Goal: Task Accomplishment & Management: Manage account settings

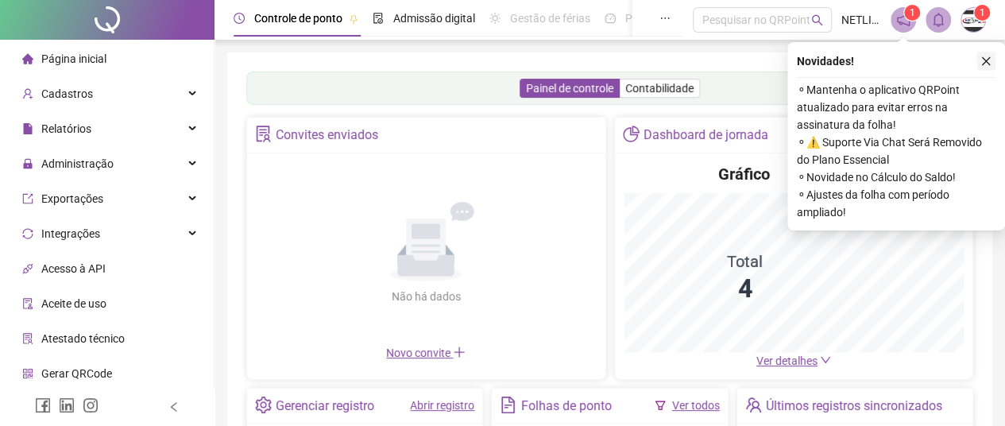
click at [983, 56] on icon "close" at bounding box center [985, 61] width 11 height 11
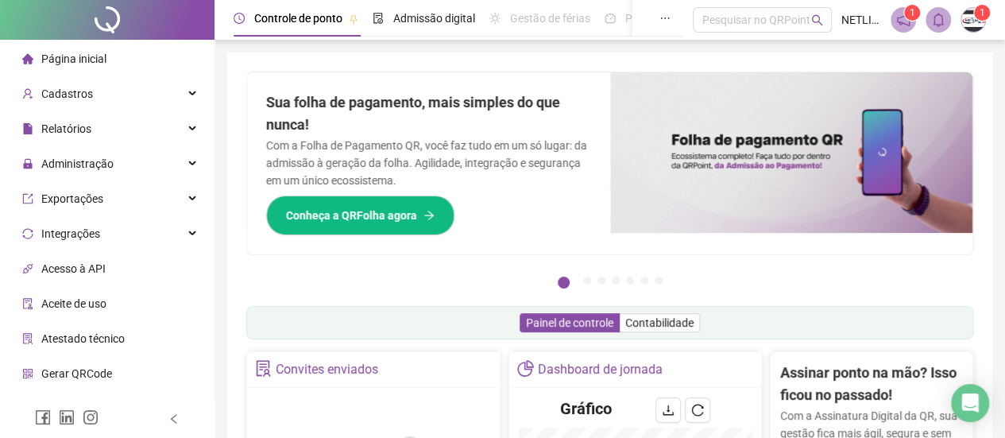
click at [91, 270] on span "Acesso à API" at bounding box center [73, 268] width 64 height 13
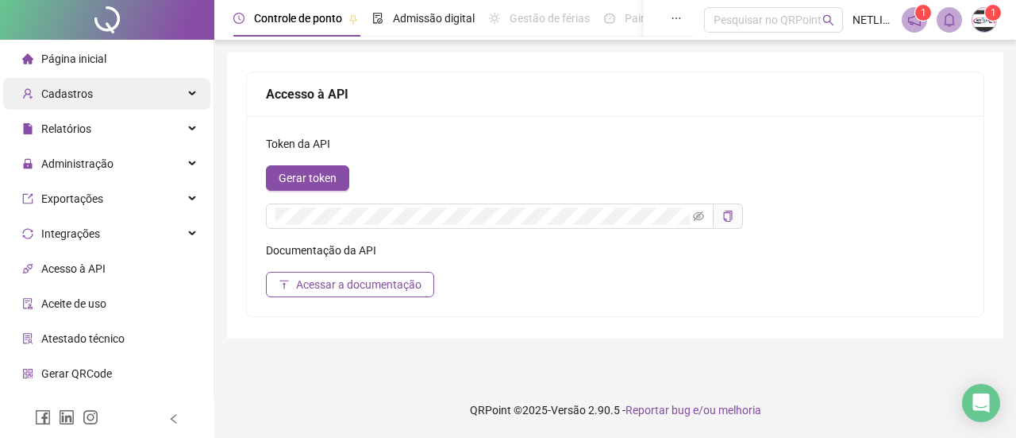
click at [83, 100] on span "Cadastros" at bounding box center [67, 93] width 52 height 13
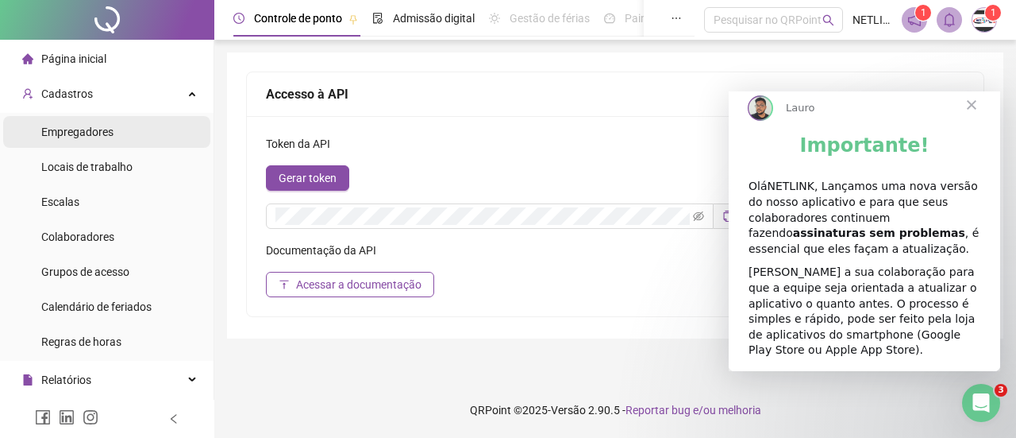
click at [83, 129] on span "Empregadores" at bounding box center [77, 131] width 72 height 13
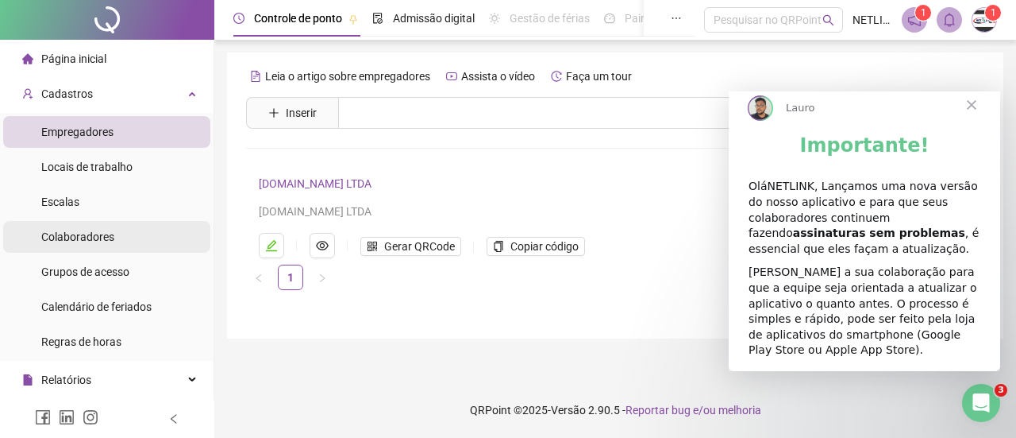
click at [94, 231] on span "Colaboradores" at bounding box center [77, 236] width 73 height 13
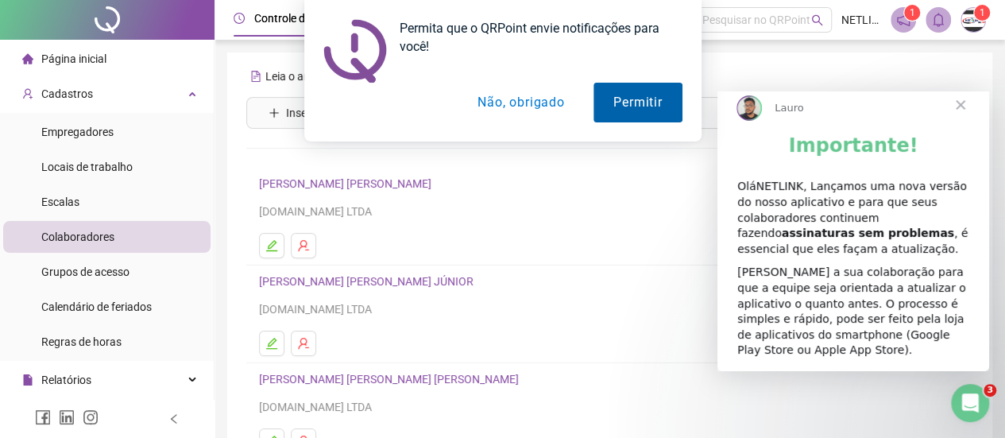
click at [621, 95] on button "Permitir" at bounding box center [637, 103] width 88 height 40
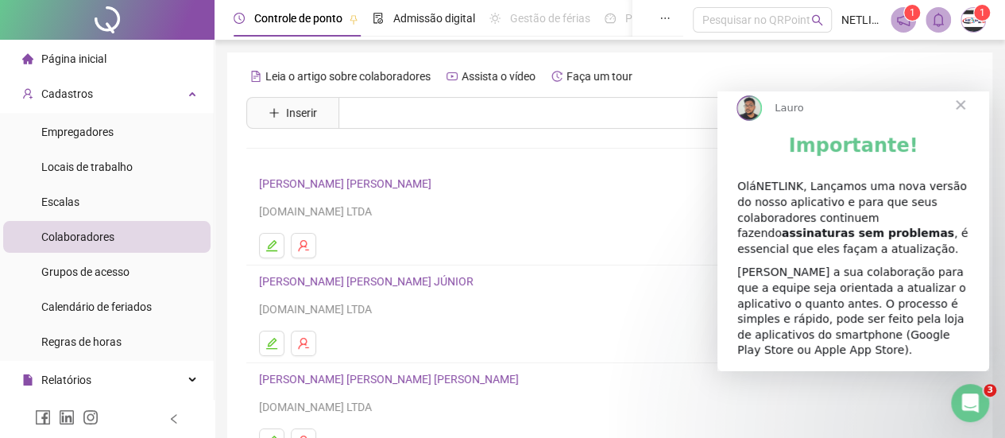
click at [961, 118] on span "Fechar" at bounding box center [960, 104] width 57 height 57
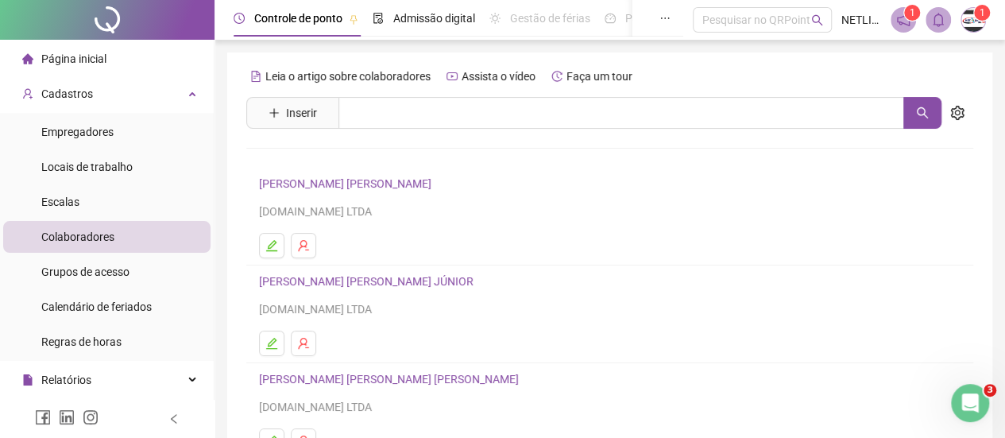
click at [336, 282] on link "JARDEL JOSÉ DE SANTANA JÚNIOR" at bounding box center [368, 281] width 219 height 13
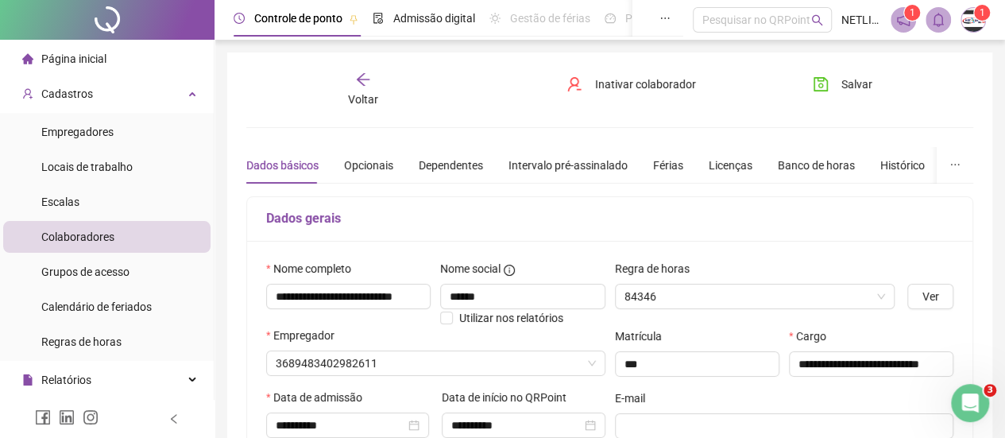
type input "**********"
click at [799, 164] on div "Banco de horas" at bounding box center [815, 164] width 77 height 17
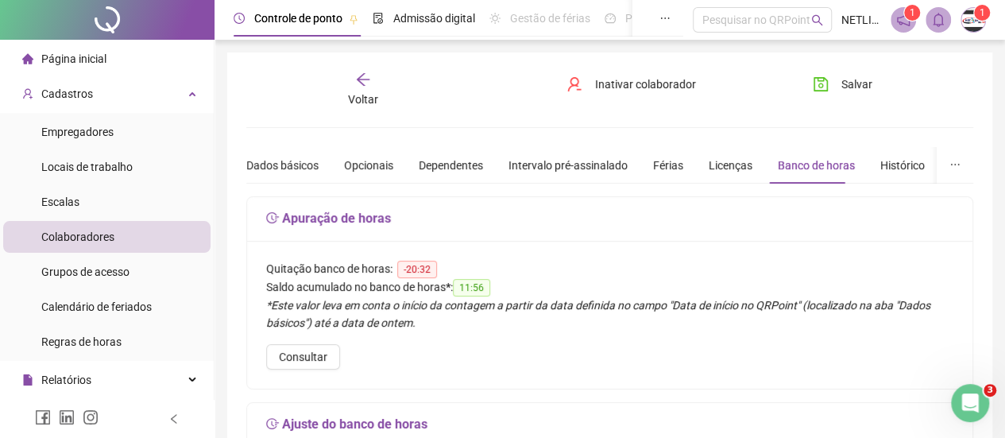
click at [368, 86] on icon "arrow-left" at bounding box center [363, 79] width 16 height 16
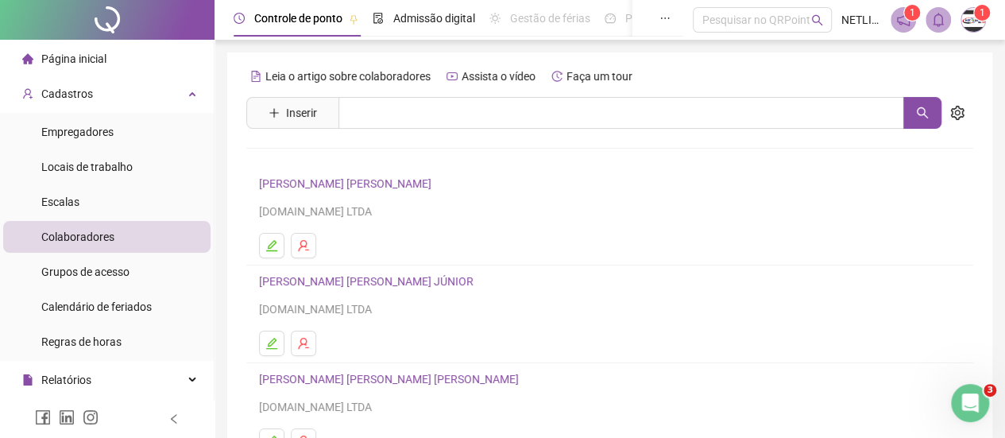
click at [313, 187] on link "ERONILDO DE CASTRO SILVA" at bounding box center [347, 183] width 177 height 13
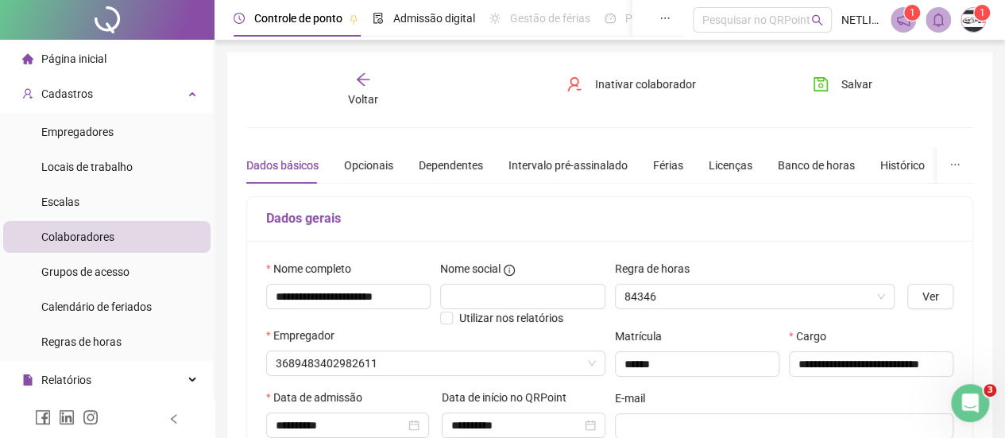
type input "**********"
click at [804, 171] on div "Banco de horas" at bounding box center [815, 164] width 77 height 17
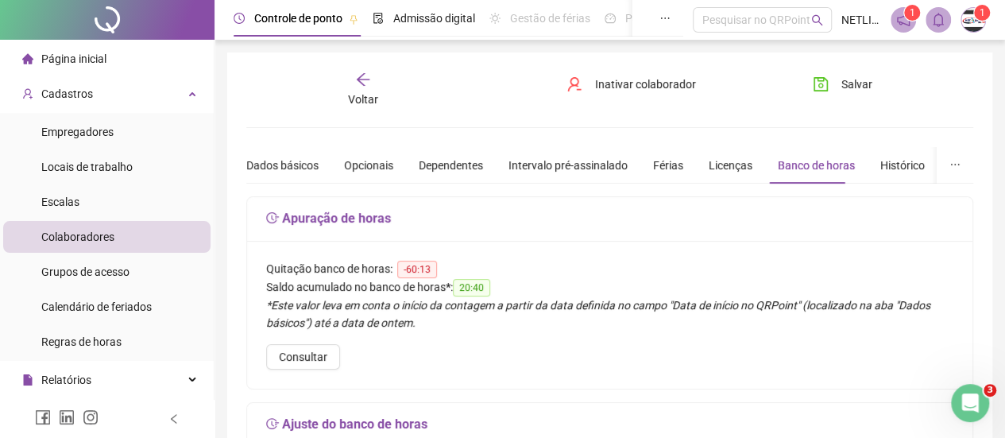
click at [102, 66] on div "Página inicial" at bounding box center [64, 59] width 84 height 32
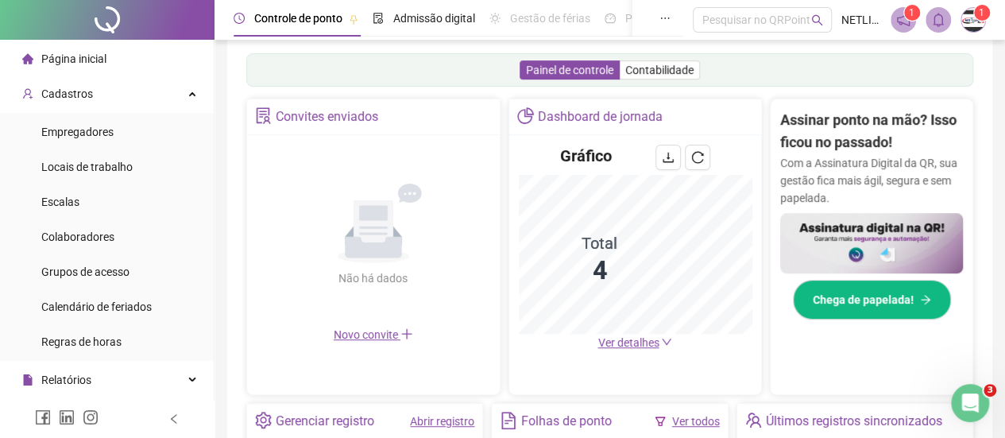
scroll to position [397, 0]
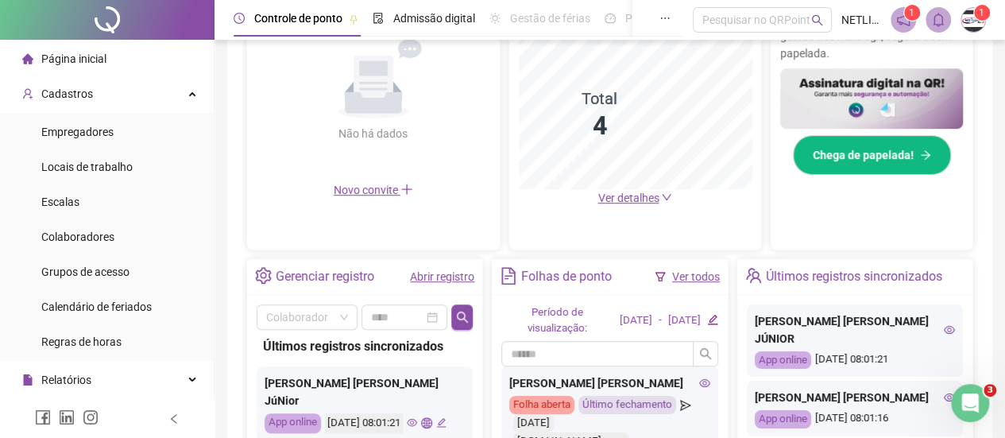
click at [457, 279] on link "Abrir registro" at bounding box center [442, 276] width 64 height 13
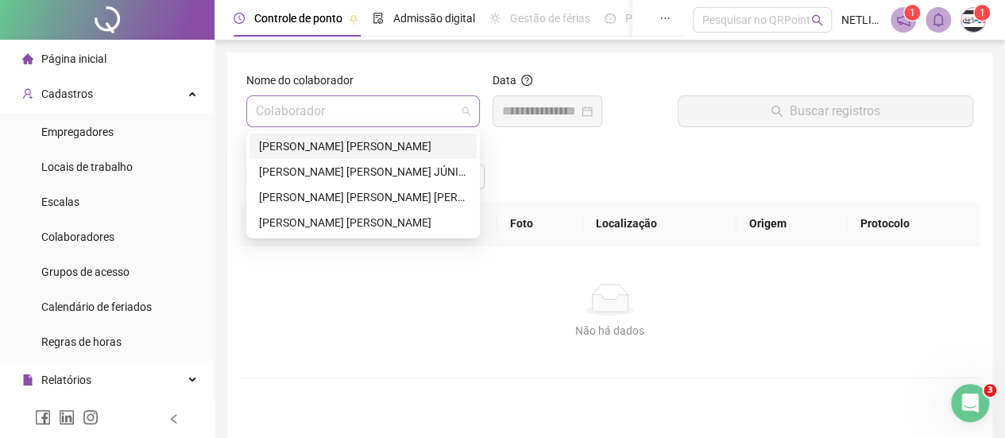
click at [457, 109] on span at bounding box center [363, 111] width 214 height 30
click at [317, 170] on div "JARDEL JOSÉ DE SANTANA JÚNIOR" at bounding box center [363, 171] width 208 height 17
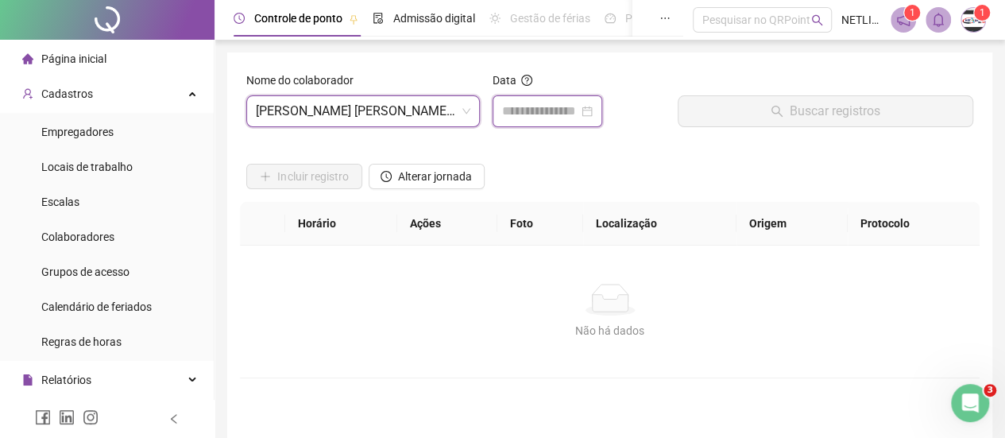
click at [530, 116] on input at bounding box center [540, 111] width 76 height 19
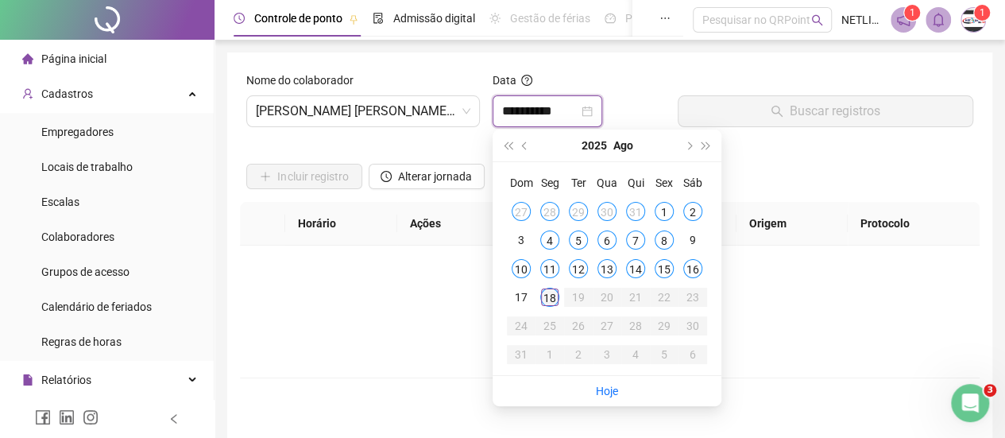
type input "**********"
click at [696, 267] on div "16" at bounding box center [692, 268] width 19 height 19
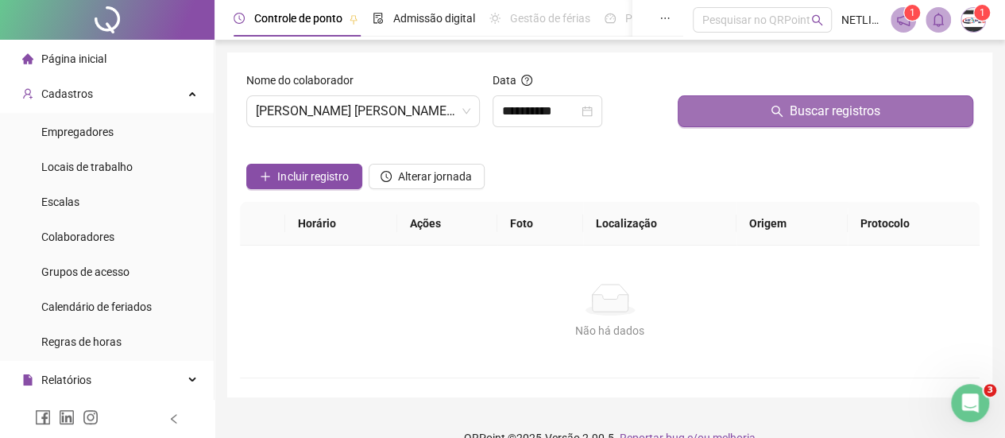
click at [922, 109] on button "Buscar registros" at bounding box center [824, 111] width 295 height 32
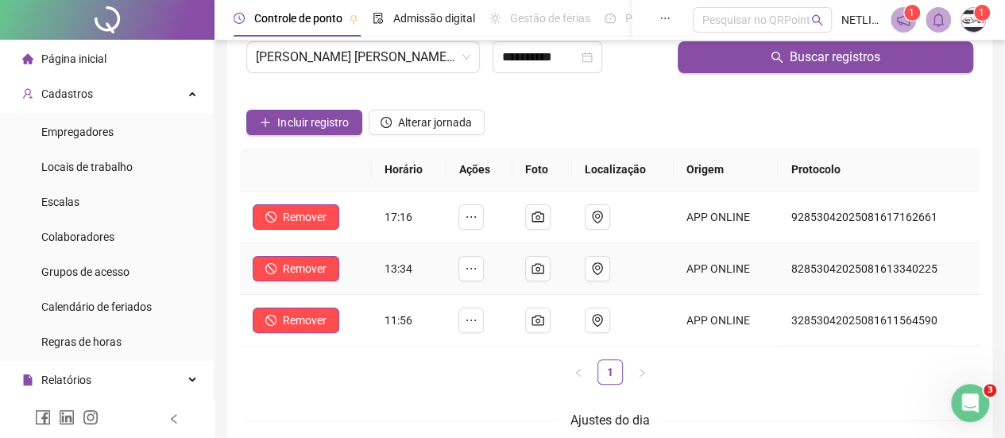
scroll to position [79, 0]
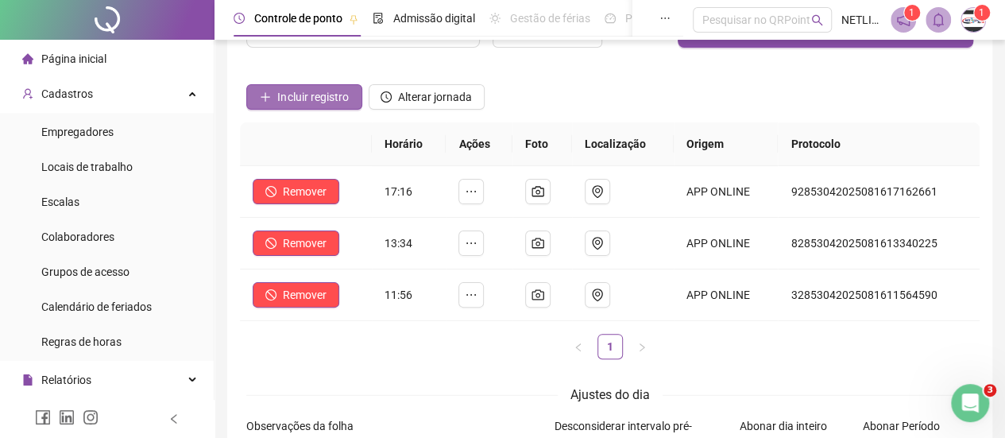
click at [314, 102] on span "Incluir registro" at bounding box center [312, 96] width 71 height 17
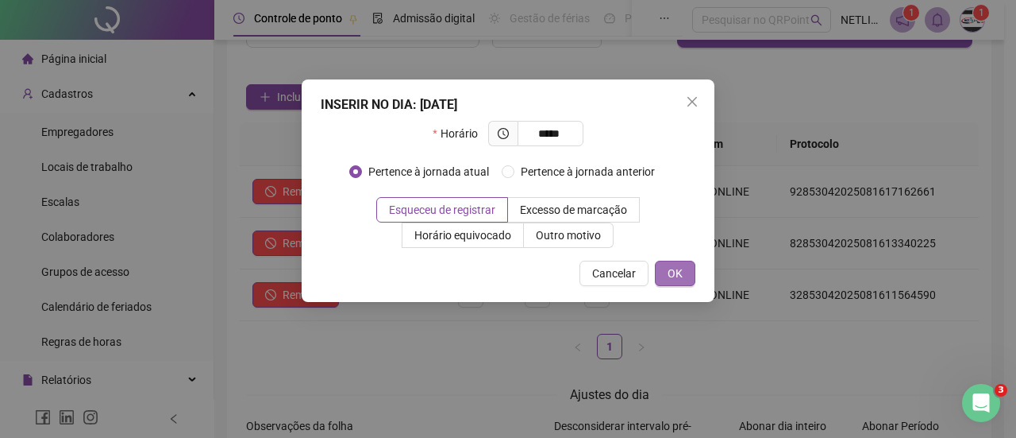
type input "*****"
click at [685, 270] on button "OK" at bounding box center [675, 272] width 41 height 25
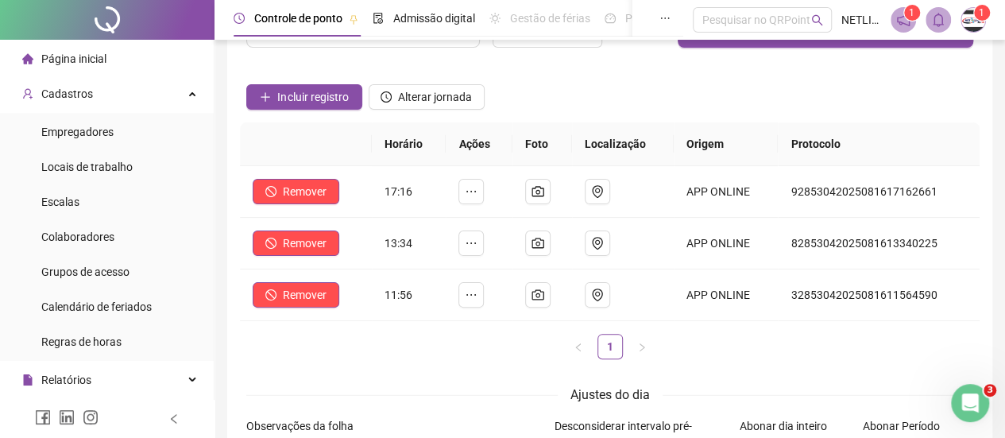
scroll to position [0, 0]
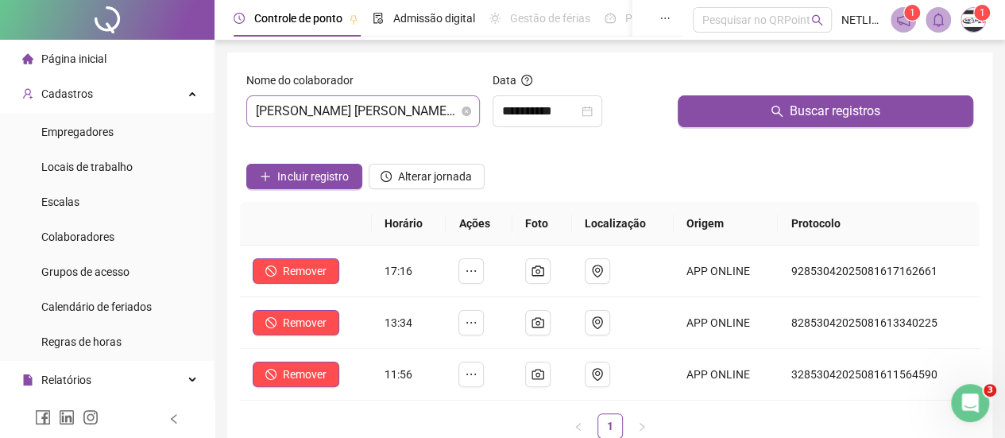
click at [434, 110] on span "JARDEL JOSÉ DE SANTANA JÚNIOR" at bounding box center [363, 111] width 214 height 30
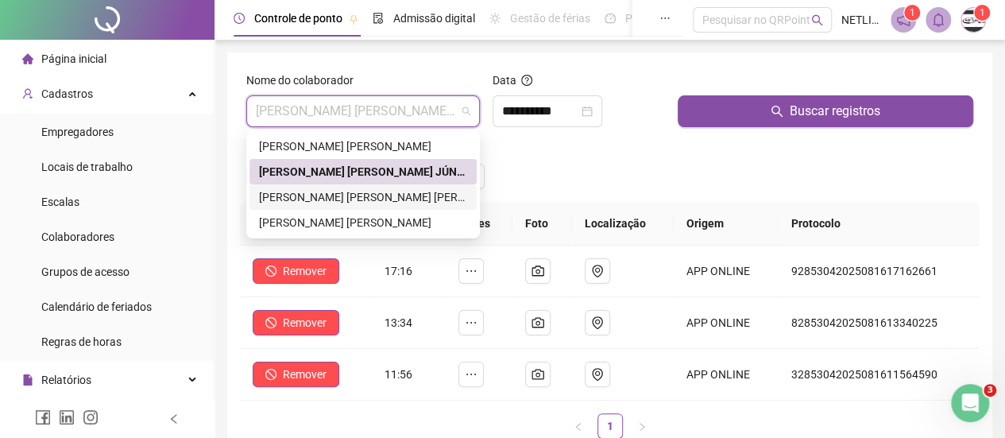
click at [362, 195] on div "LUIZ FELIPE NUNES BEZERRA" at bounding box center [363, 196] width 208 height 17
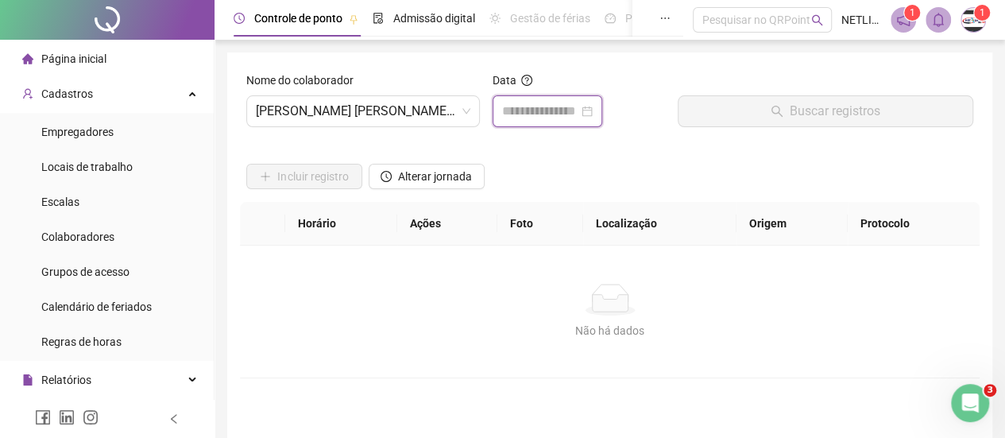
click at [542, 110] on input at bounding box center [540, 111] width 76 height 19
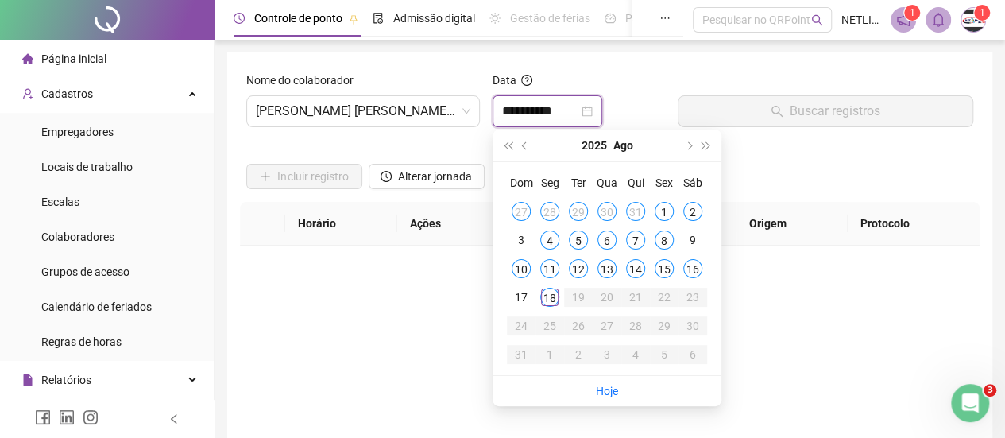
type input "**********"
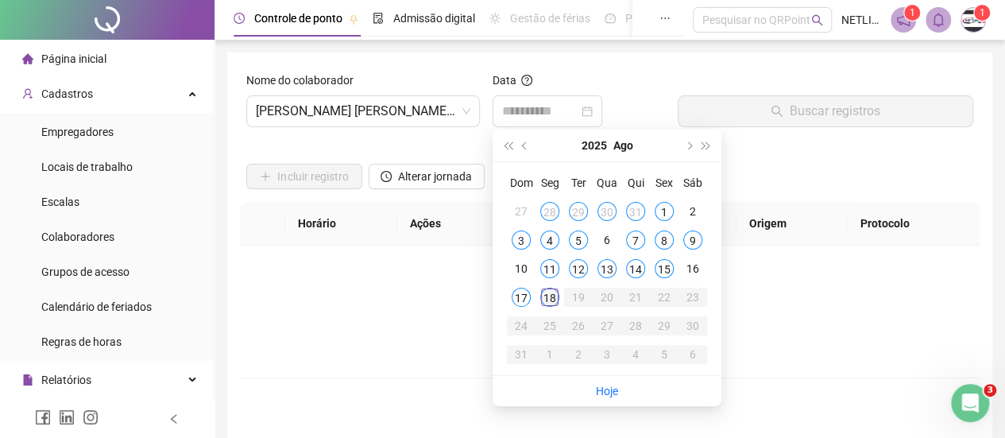
click at [548, 300] on div "18" at bounding box center [549, 296] width 19 height 19
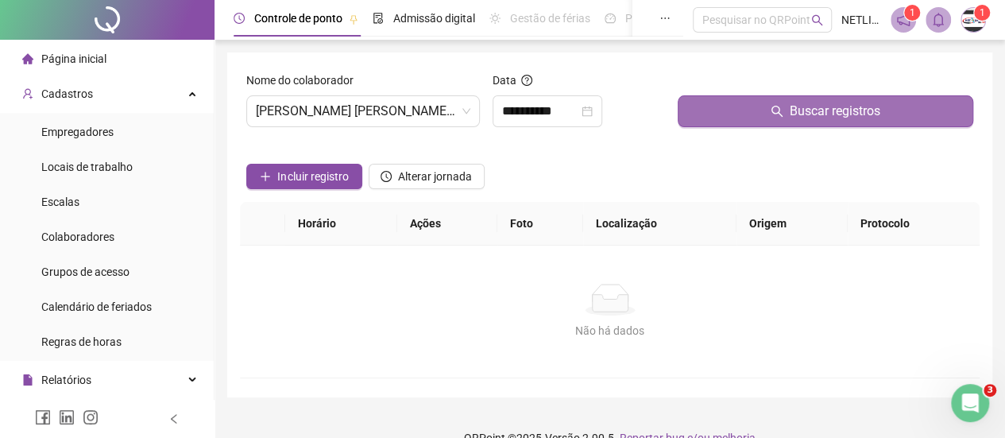
click at [813, 106] on span "Buscar registros" at bounding box center [834, 111] width 91 height 19
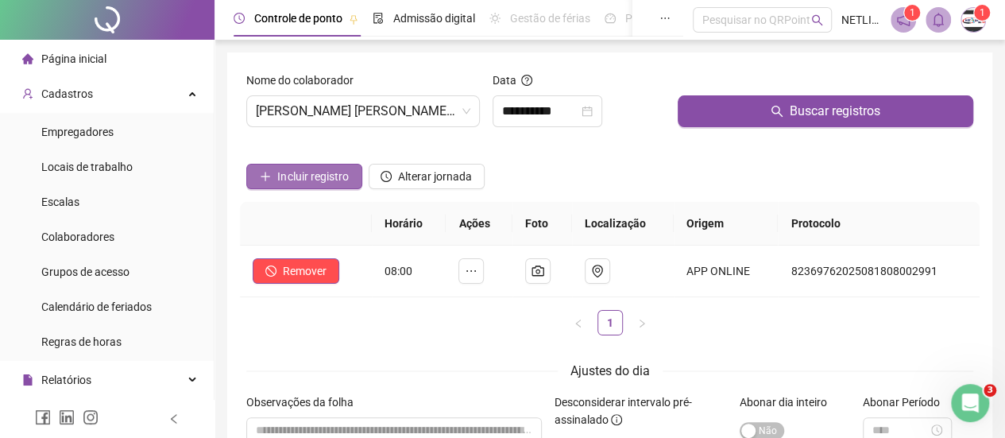
click at [289, 187] on button "Incluir registro" at bounding box center [304, 176] width 116 height 25
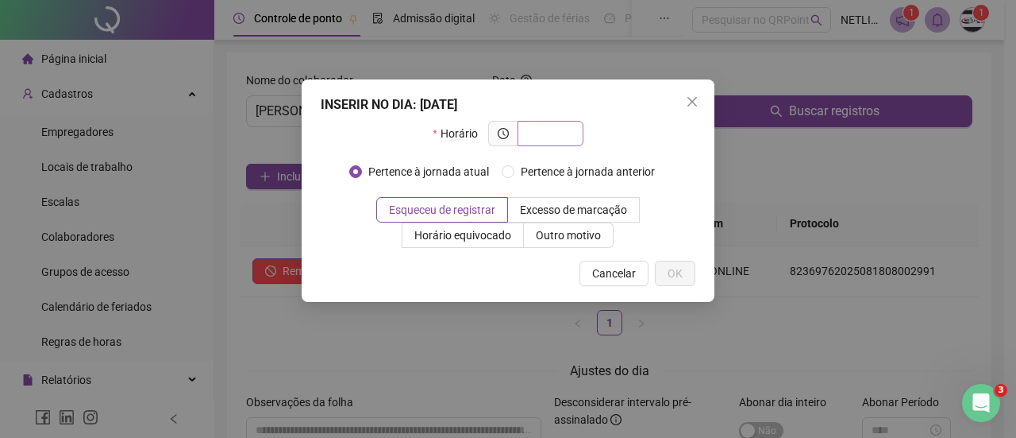
click at [543, 135] on input "text" at bounding box center [549, 133] width 44 height 17
type input "*****"
click at [680, 264] on span "OK" at bounding box center [675, 272] width 15 height 17
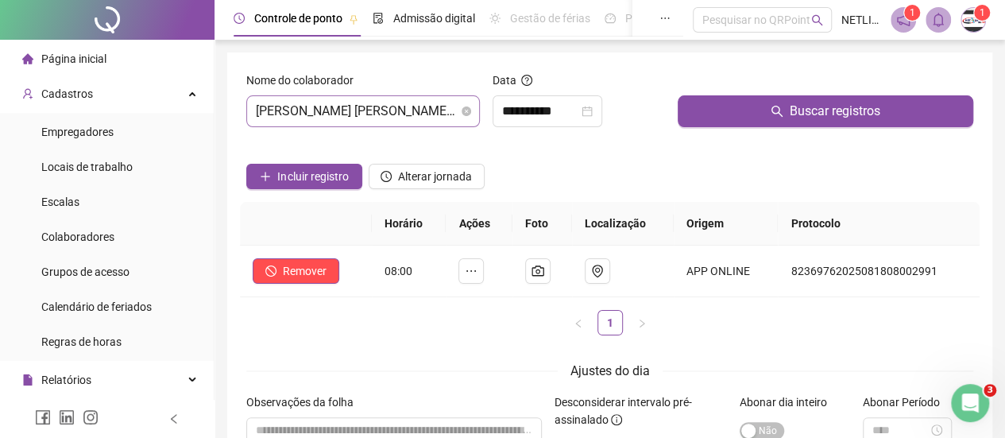
click at [322, 110] on span "LUIZ FELIPE NUNES BEZERRA" at bounding box center [363, 111] width 214 height 30
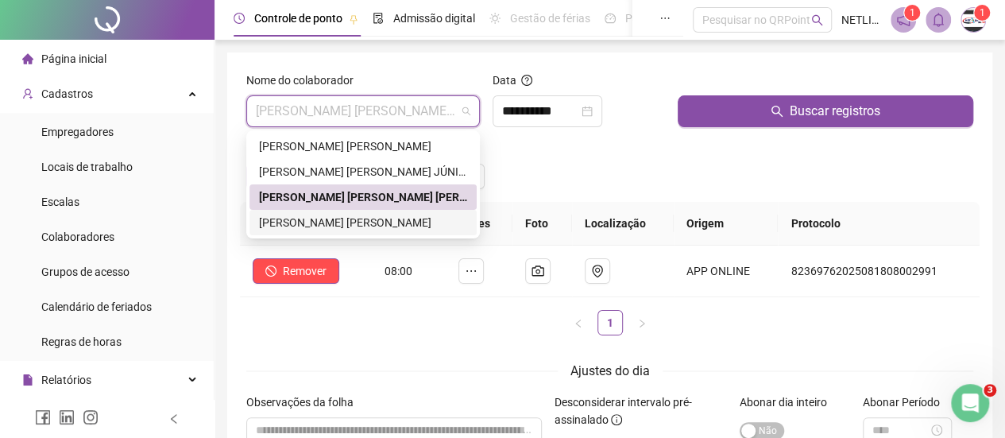
click at [322, 222] on div "WAGNER CLEYTON BARBOSA DE LIRA" at bounding box center [363, 222] width 208 height 17
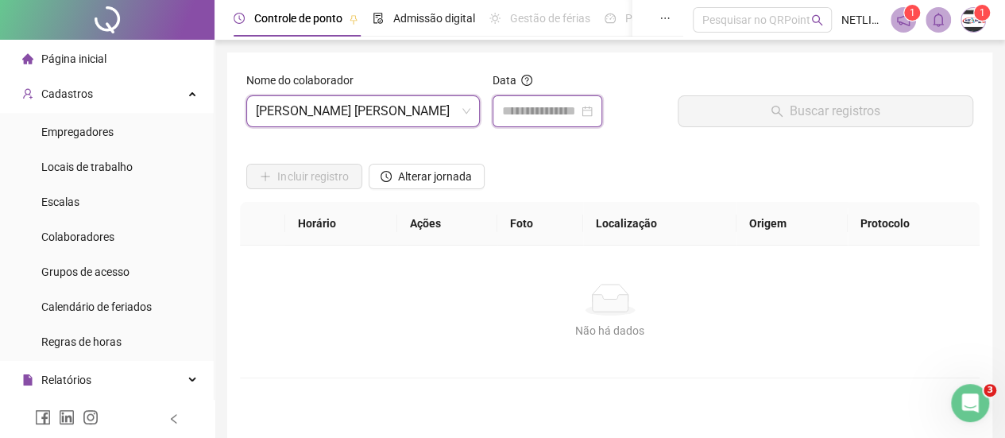
click at [510, 107] on input at bounding box center [540, 111] width 76 height 19
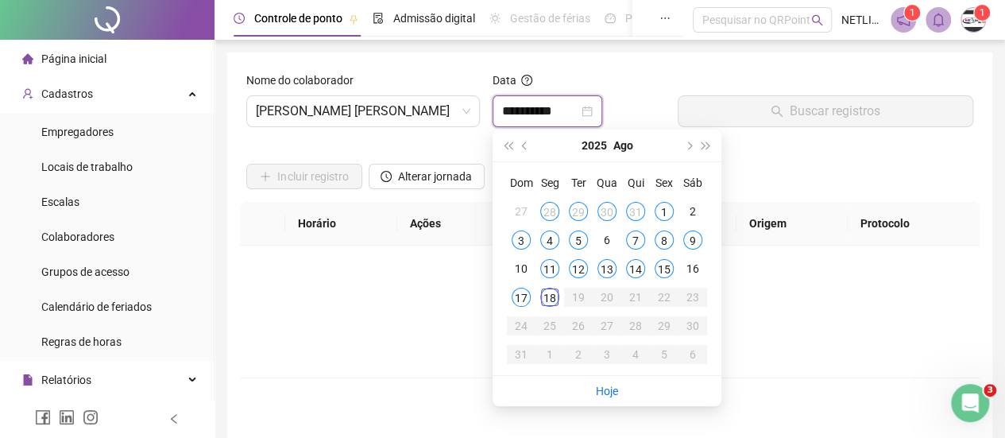
type input "**********"
click at [550, 302] on div "18" at bounding box center [549, 296] width 19 height 19
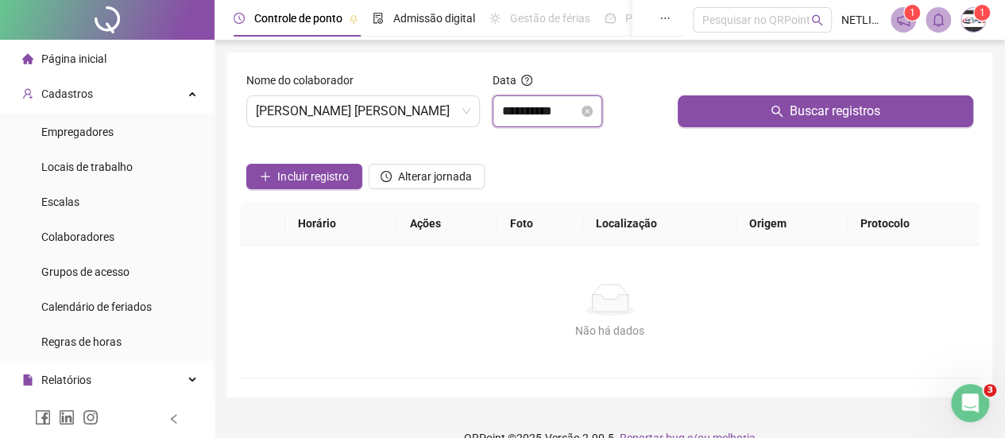
click at [565, 110] on input "**********" at bounding box center [540, 111] width 76 height 19
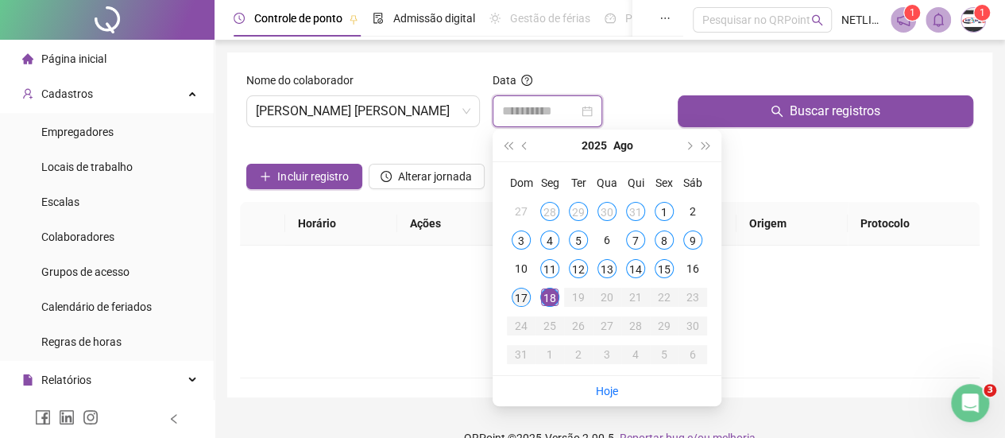
type input "**********"
click at [520, 298] on div "17" at bounding box center [520, 296] width 19 height 19
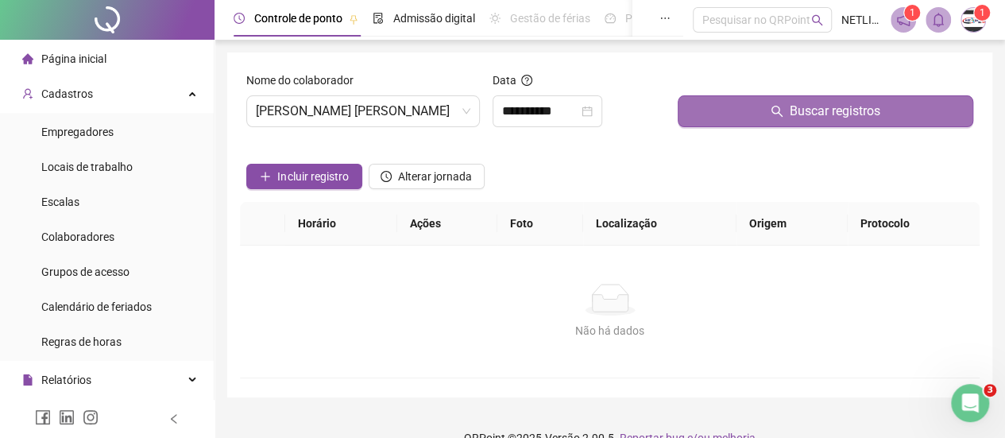
click at [840, 118] on span "Buscar registros" at bounding box center [834, 111] width 91 height 19
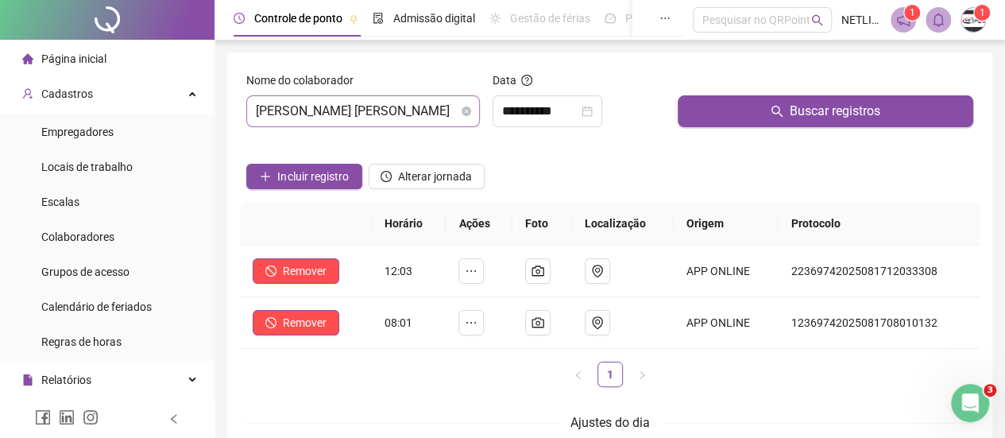
click at [376, 110] on span "WAGNER CLEYTON BARBOSA DE LIRA" at bounding box center [363, 111] width 214 height 30
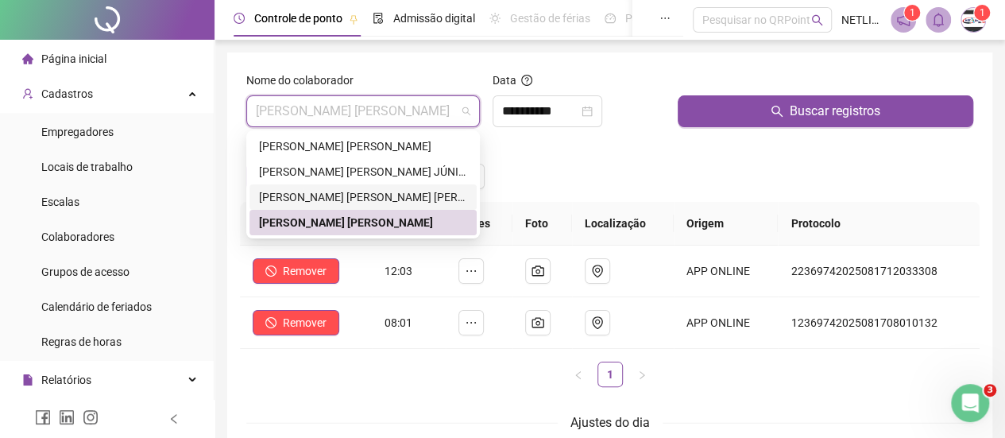
click at [365, 194] on div "LUIZ FELIPE NUNES BEZERRA" at bounding box center [363, 196] width 208 height 17
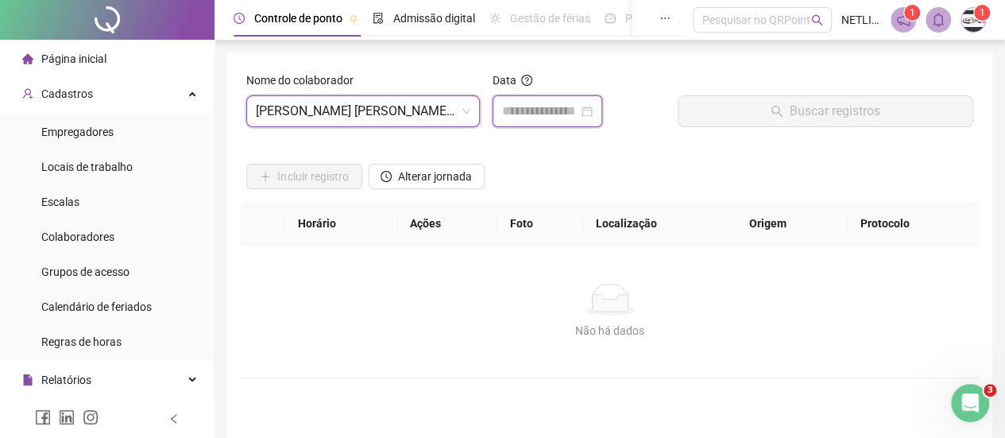
click at [556, 107] on input at bounding box center [540, 111] width 76 height 19
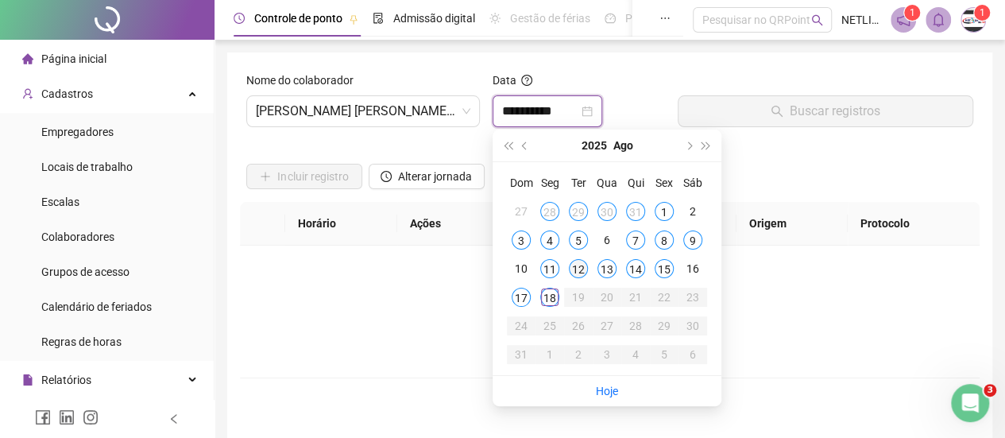
type input "**********"
click at [525, 297] on div "17" at bounding box center [520, 296] width 19 height 19
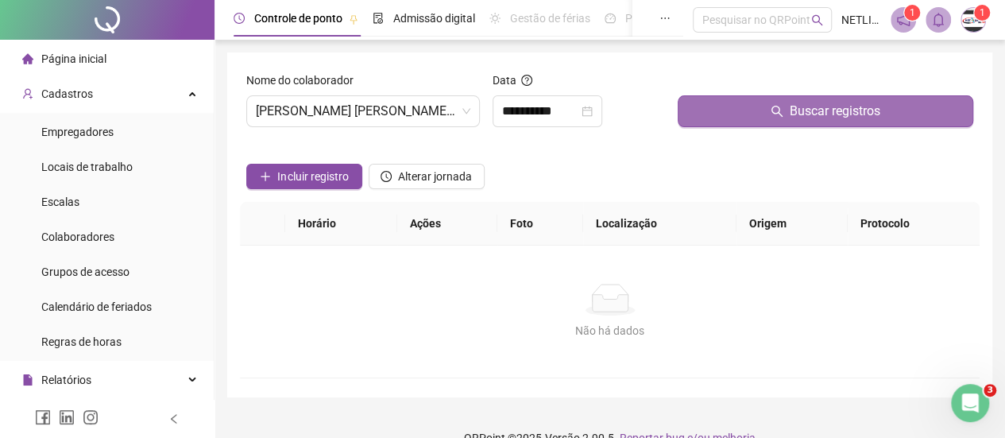
click at [791, 102] on span "Buscar registros" at bounding box center [834, 111] width 91 height 19
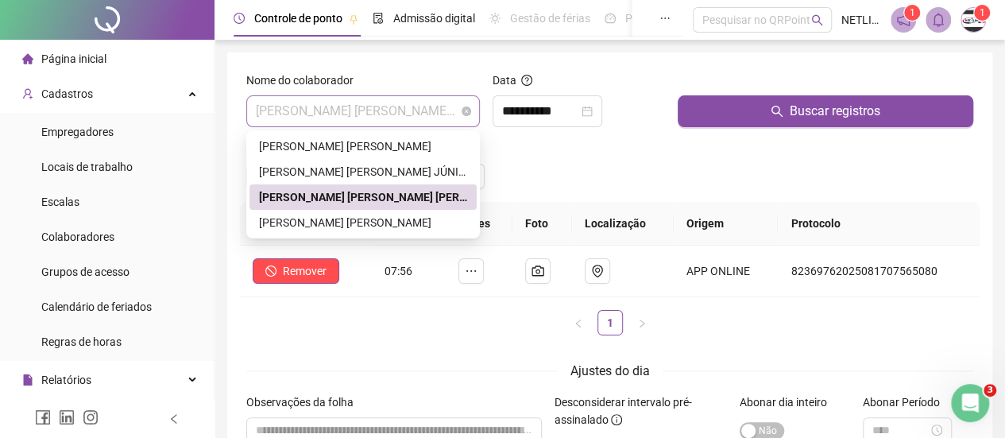
click at [457, 107] on span "LUIZ FELIPE NUNES BEZERRA" at bounding box center [363, 111] width 214 height 30
click at [289, 196] on div "LUIZ FELIPE NUNES BEZERRA" at bounding box center [363, 196] width 208 height 17
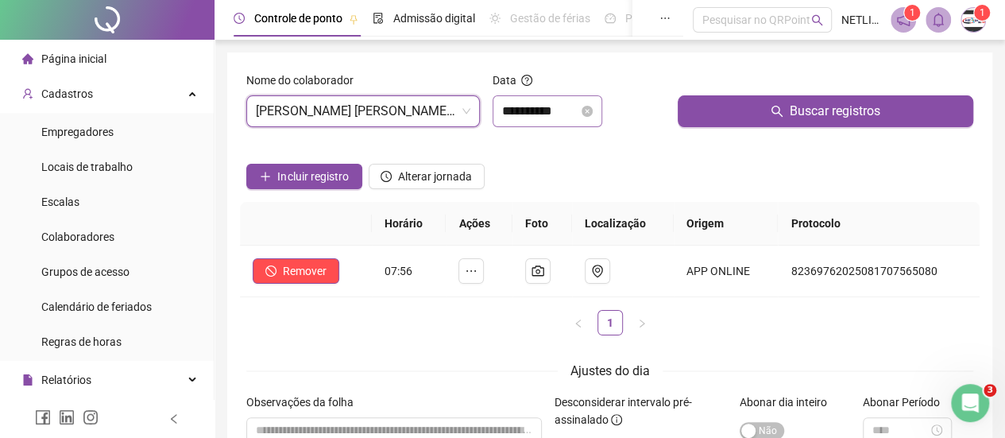
click at [526, 125] on div "**********" at bounding box center [547, 111] width 110 height 32
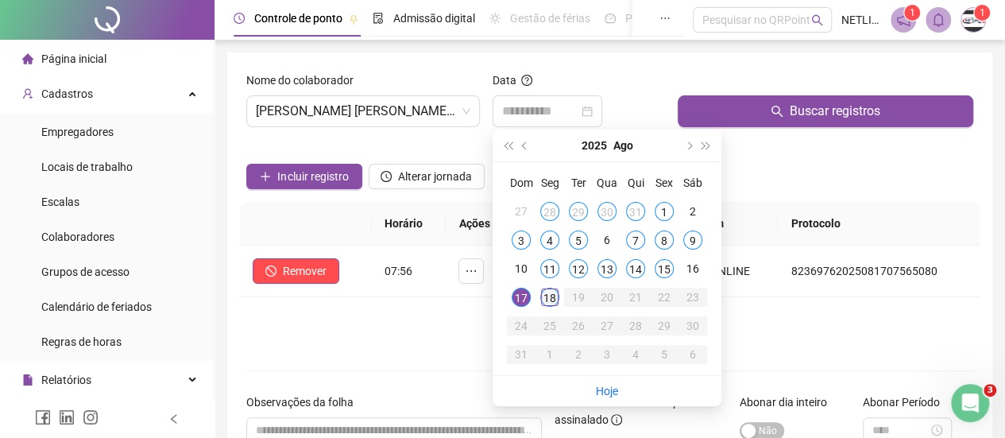
click at [554, 303] on div "18" at bounding box center [549, 296] width 19 height 19
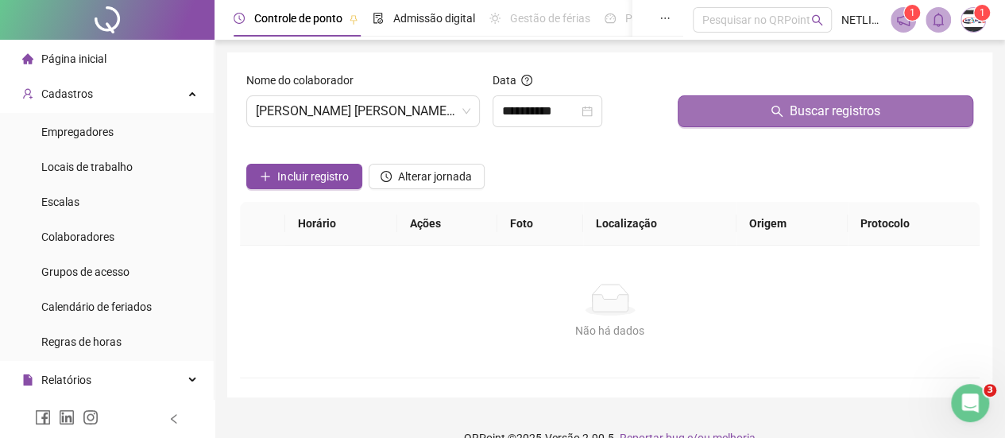
click at [769, 112] on button "Buscar registros" at bounding box center [824, 111] width 295 height 32
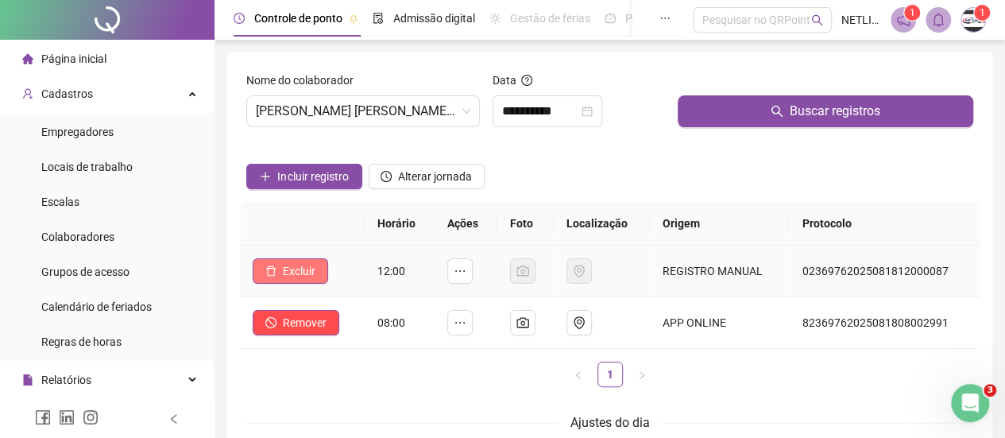
click at [302, 270] on span "Excluir" at bounding box center [299, 270] width 33 height 17
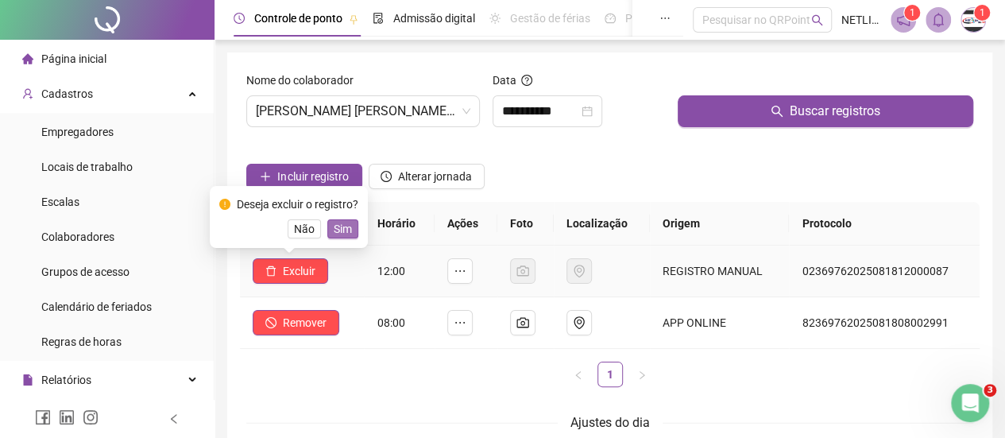
click at [345, 226] on span "Sim" at bounding box center [343, 228] width 18 height 17
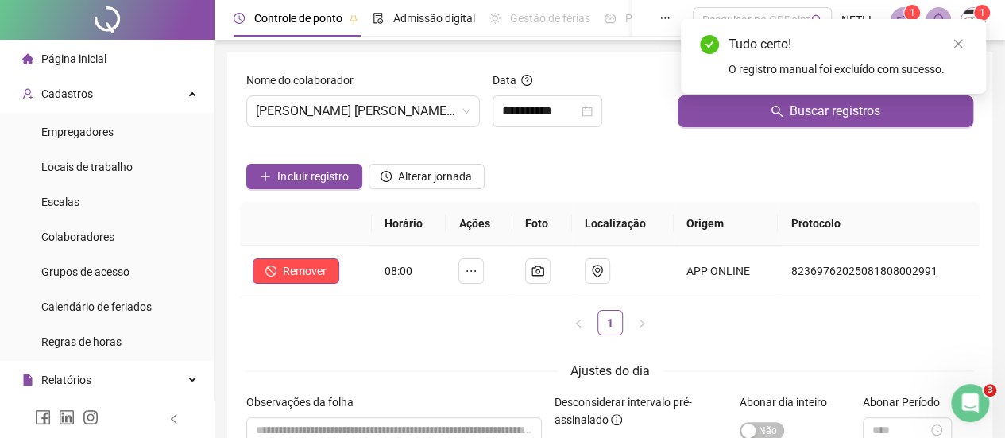
click at [403, 327] on ul "1" at bounding box center [609, 322] width 739 height 25
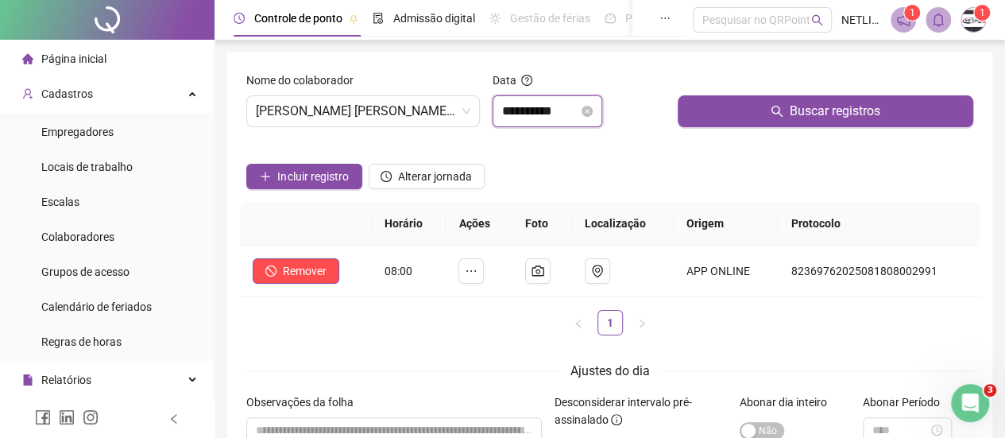
click at [527, 118] on input "**********" at bounding box center [540, 111] width 76 height 19
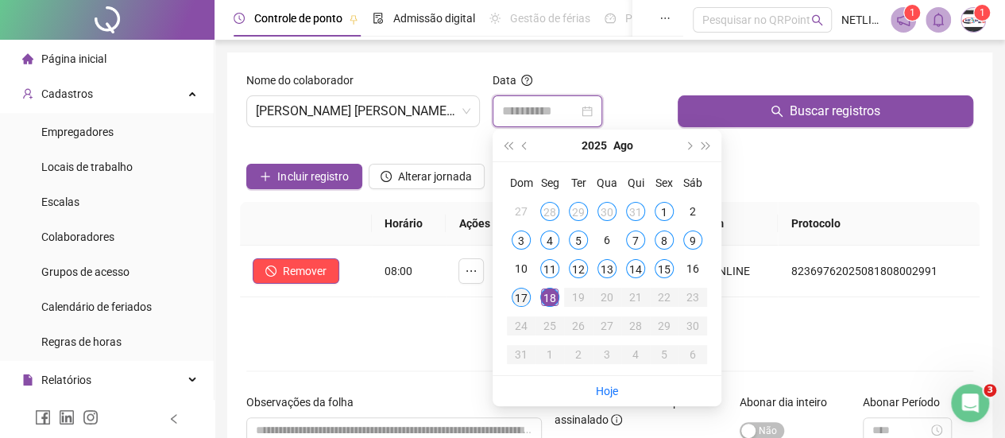
type input "**********"
click at [523, 300] on div "17" at bounding box center [520, 296] width 19 height 19
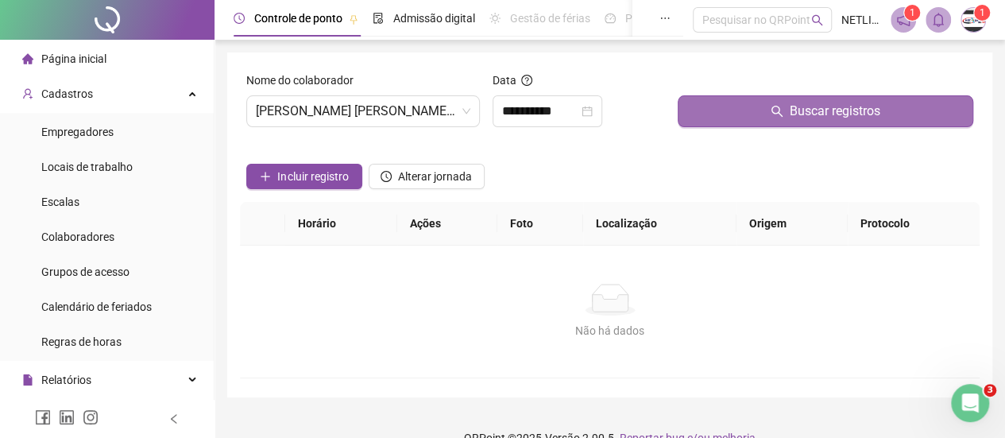
click at [855, 118] on span "Buscar registros" at bounding box center [834, 111] width 91 height 19
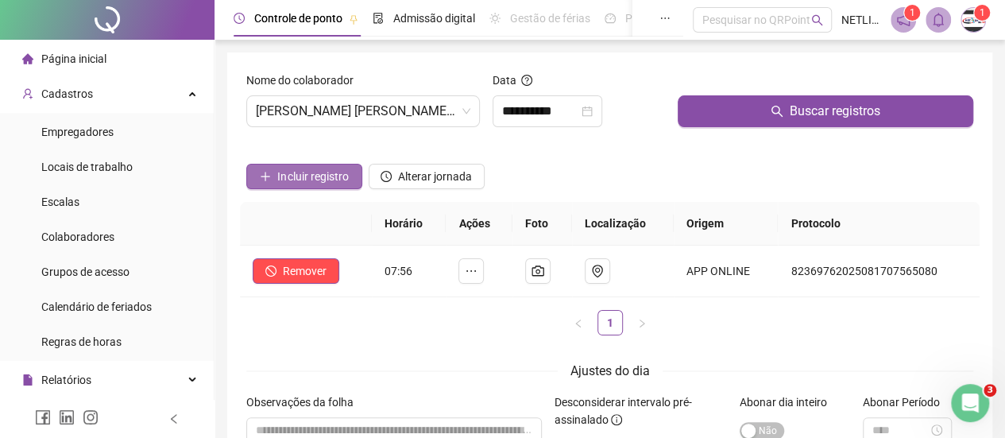
click at [291, 177] on span "Incluir registro" at bounding box center [312, 176] width 71 height 17
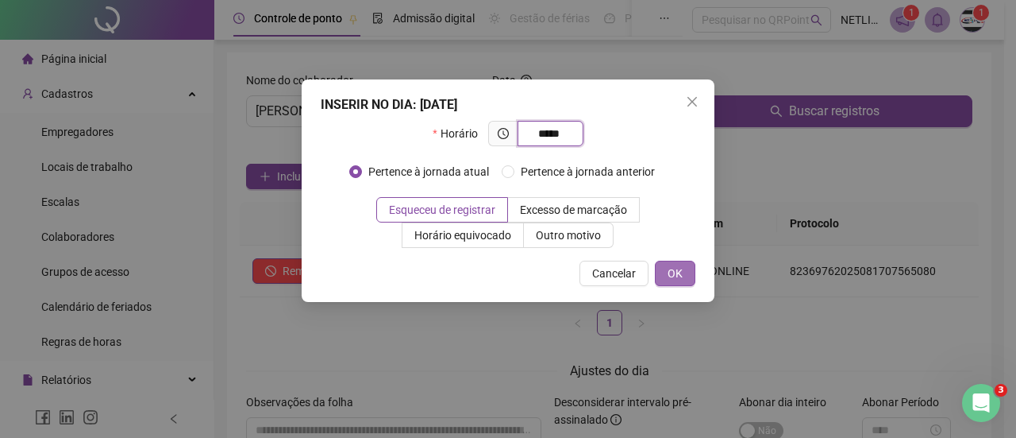
type input "*****"
click at [677, 278] on span "OK" at bounding box center [675, 272] width 15 height 17
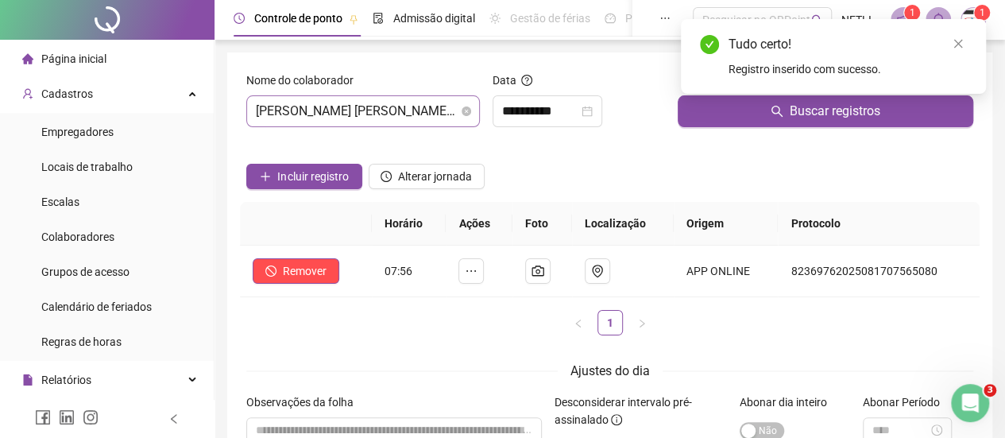
click at [429, 112] on span "LUIZ FELIPE NUNES BEZERRA" at bounding box center [363, 111] width 214 height 30
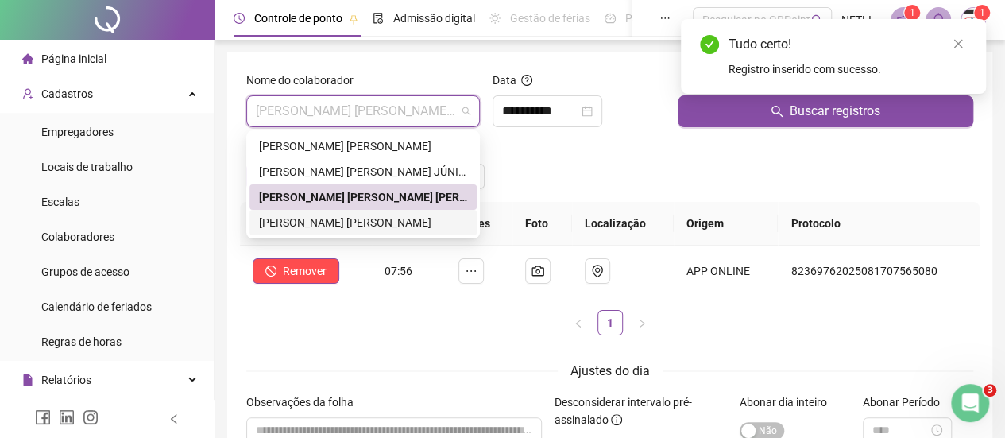
click at [334, 215] on div "WAGNER CLEYTON BARBOSA DE LIRA" at bounding box center [363, 222] width 208 height 17
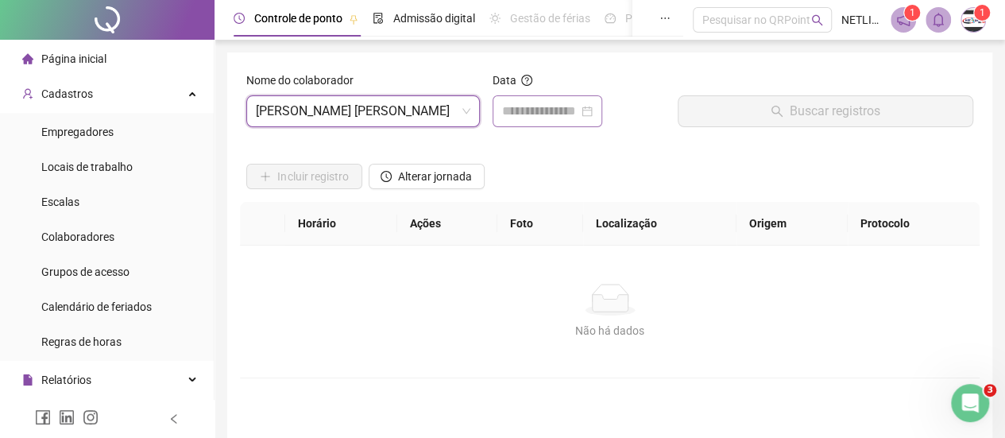
click at [541, 123] on div at bounding box center [547, 111] width 110 height 32
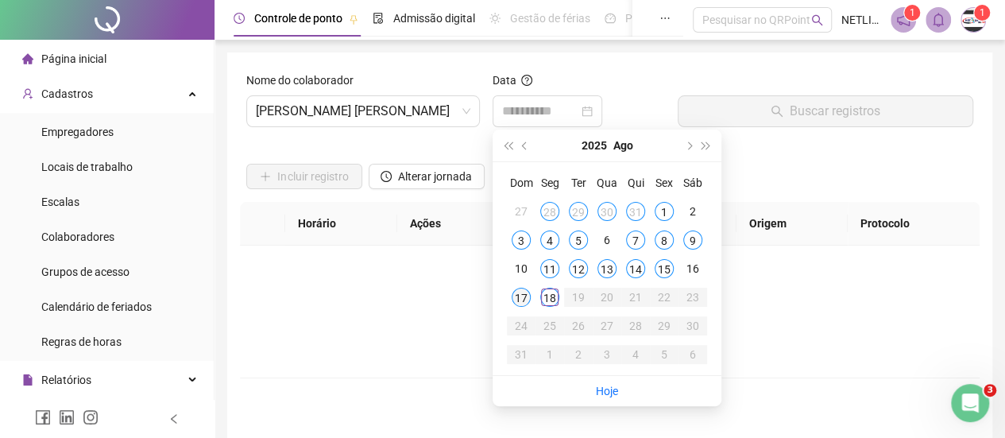
click at [525, 295] on div "17" at bounding box center [520, 296] width 19 height 19
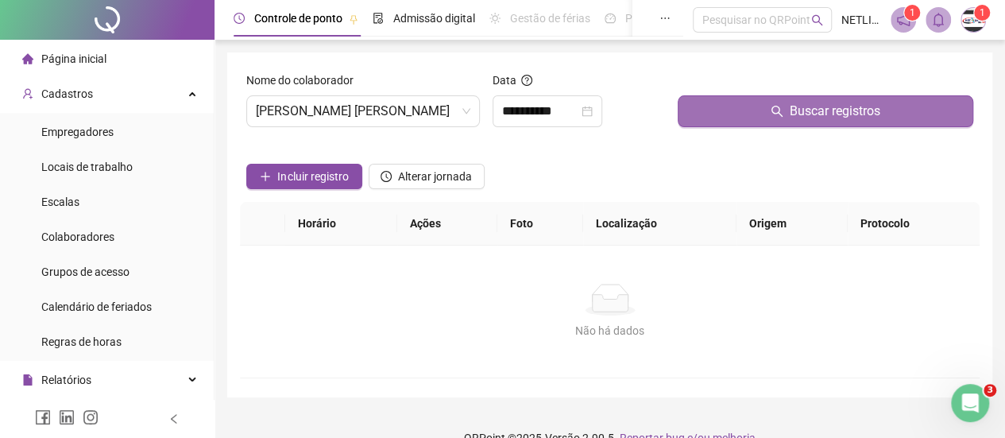
click at [743, 110] on button "Buscar registros" at bounding box center [824, 111] width 295 height 32
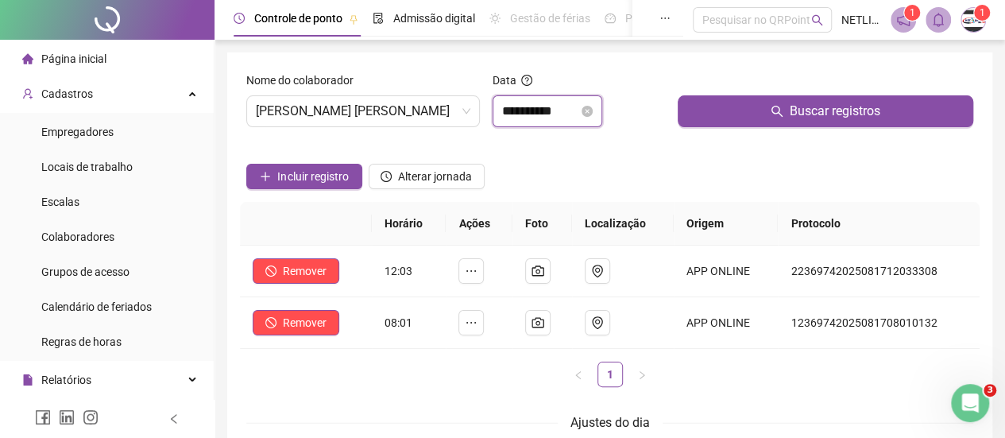
click at [542, 116] on input "**********" at bounding box center [540, 111] width 76 height 19
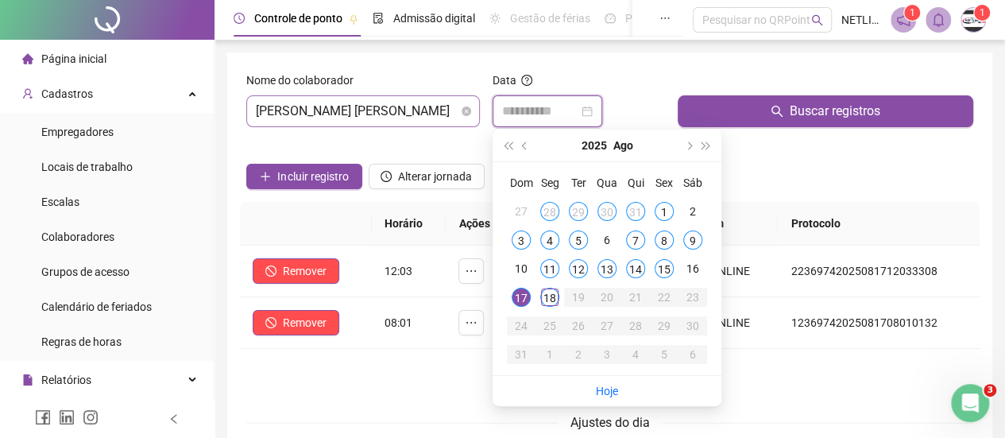
type input "**********"
click at [392, 111] on span "WAGNER CLEYTON BARBOSA DE LIRA" at bounding box center [363, 111] width 214 height 30
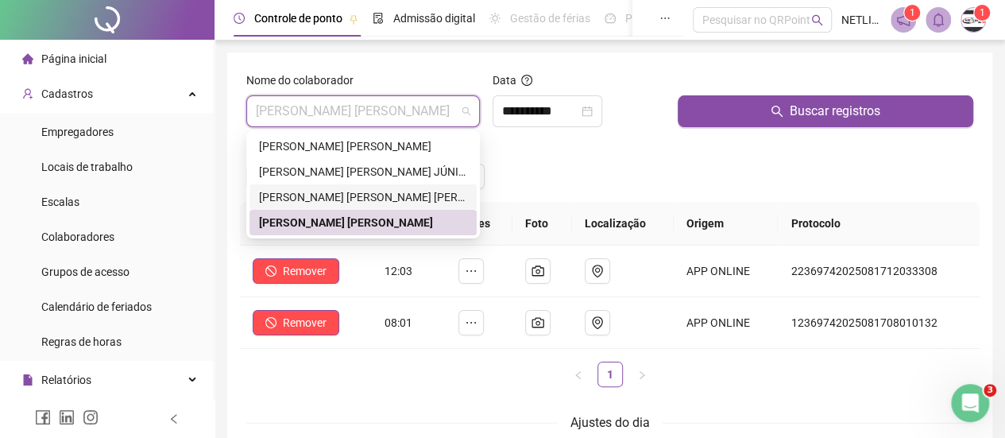
click at [348, 198] on div "LUIZ FELIPE NUNES BEZERRA" at bounding box center [363, 196] width 208 height 17
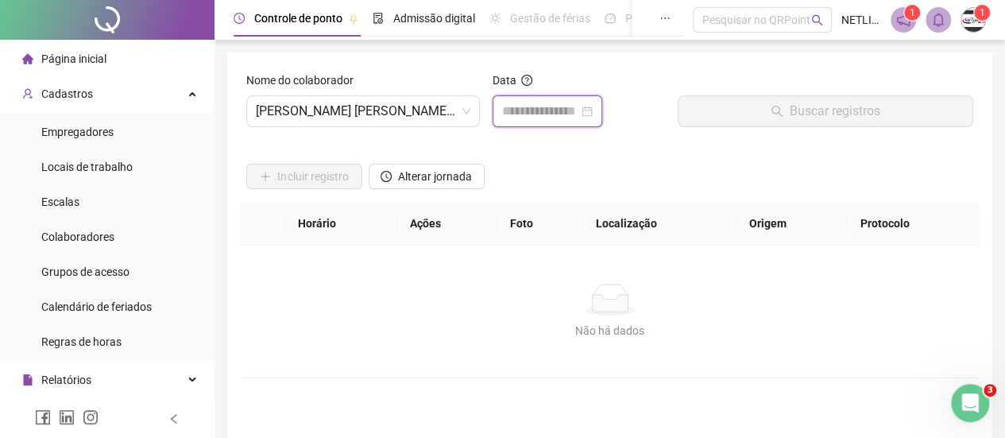
click at [529, 114] on input at bounding box center [540, 111] width 76 height 19
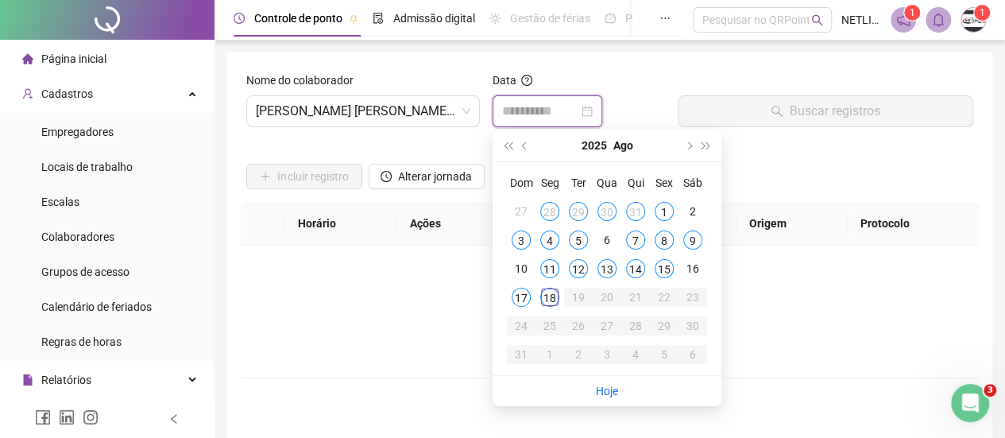
type input "**********"
click at [523, 298] on div "17" at bounding box center [520, 296] width 19 height 19
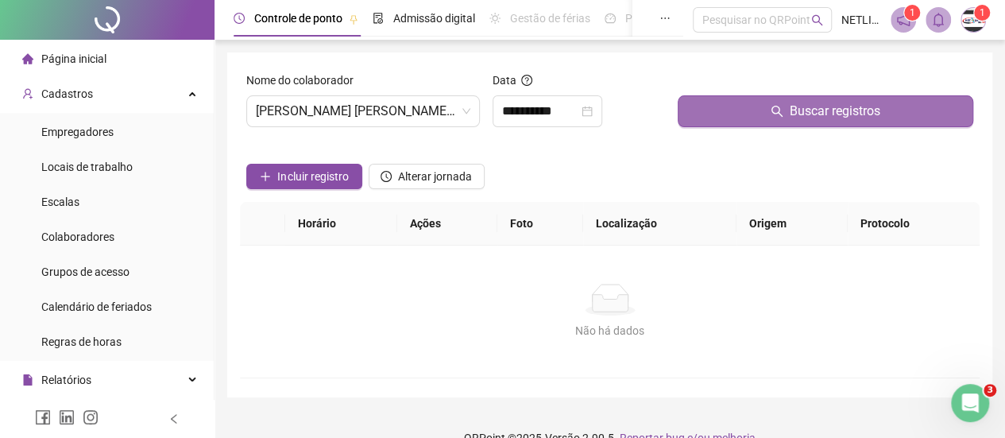
click at [773, 116] on icon "search" at bounding box center [776, 111] width 13 height 13
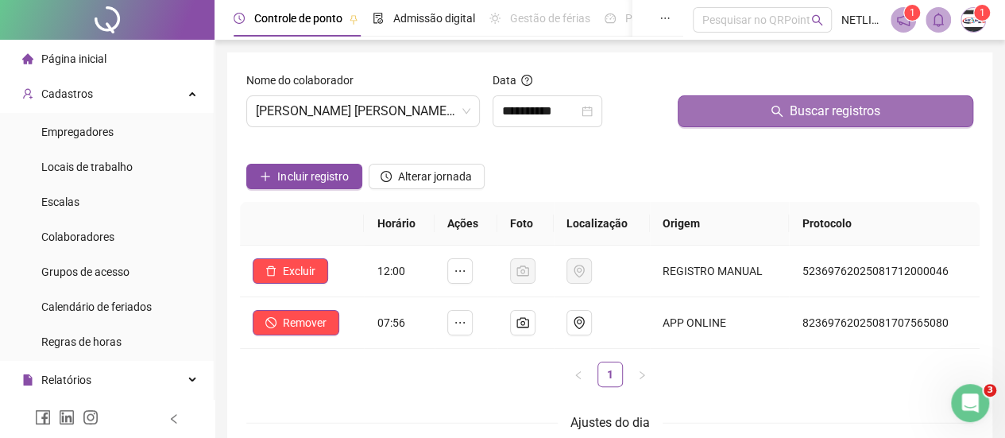
click at [68, 60] on span "Página inicial" at bounding box center [73, 58] width 65 height 13
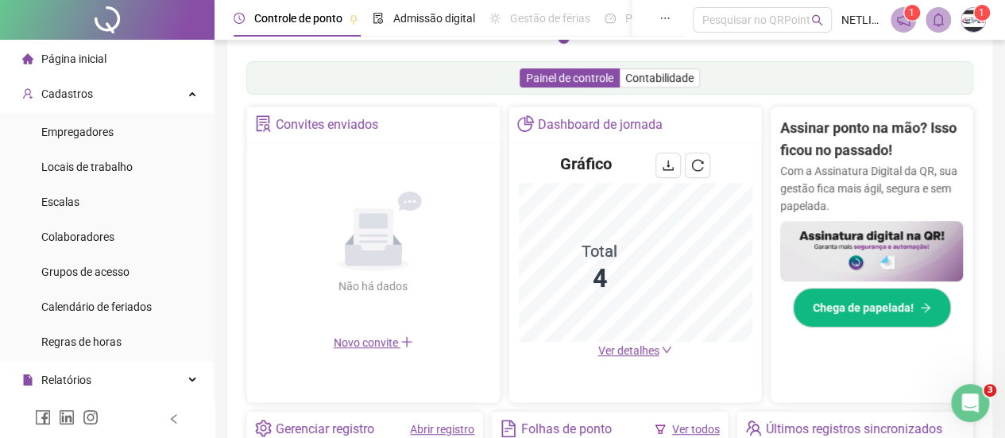
scroll to position [238, 0]
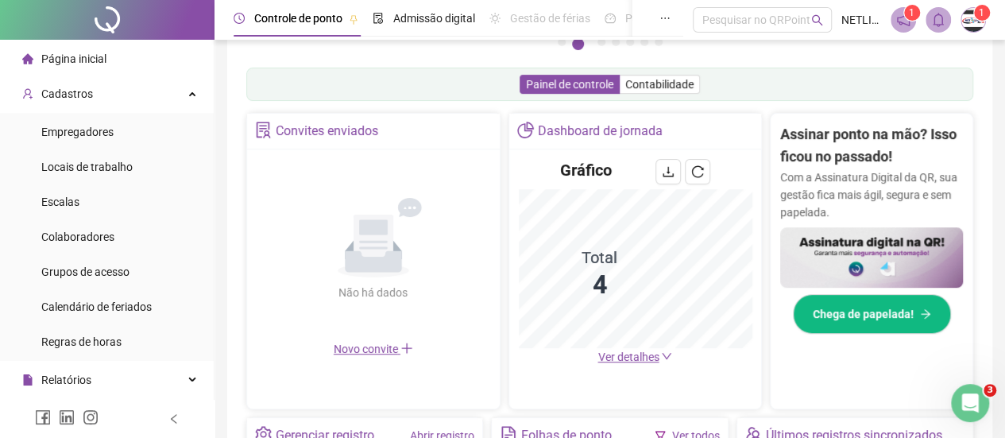
click at [905, 247] on img at bounding box center [871, 257] width 183 height 61
click at [881, 311] on span "Chega de papelada!" at bounding box center [862, 313] width 101 height 17
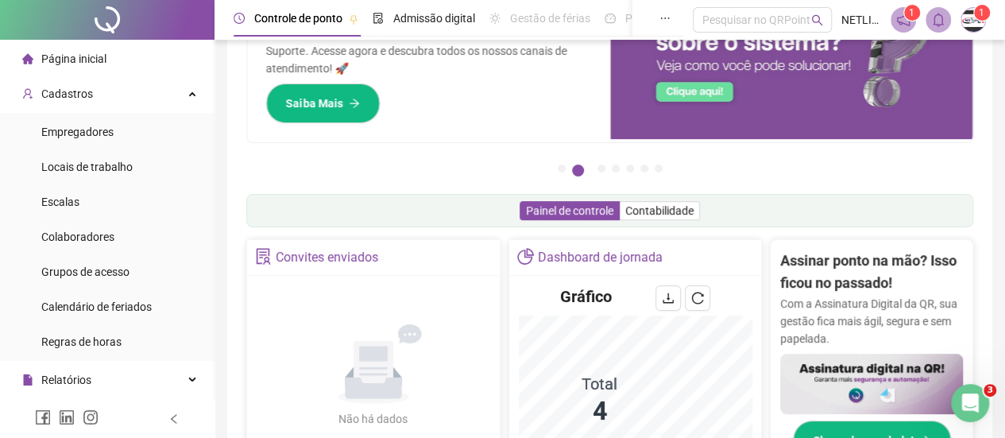
scroll to position [0, 0]
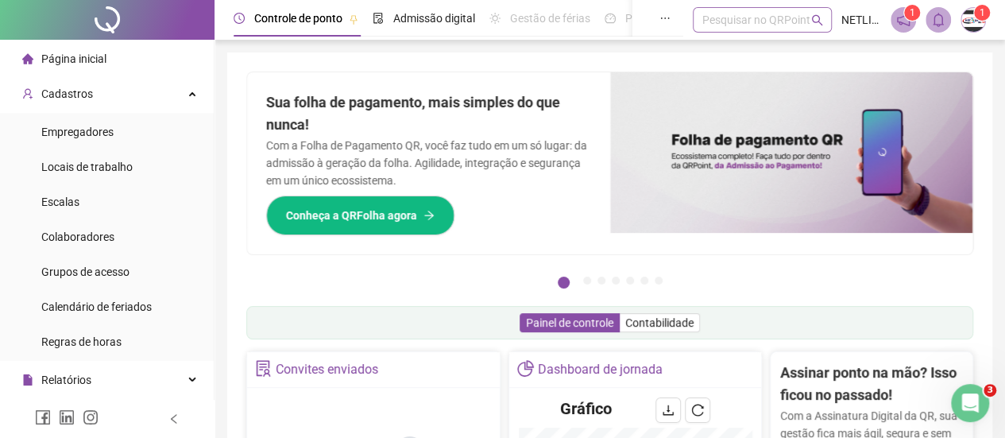
click at [743, 17] on div "Pesquisar no QRPoint" at bounding box center [761, 19] width 139 height 25
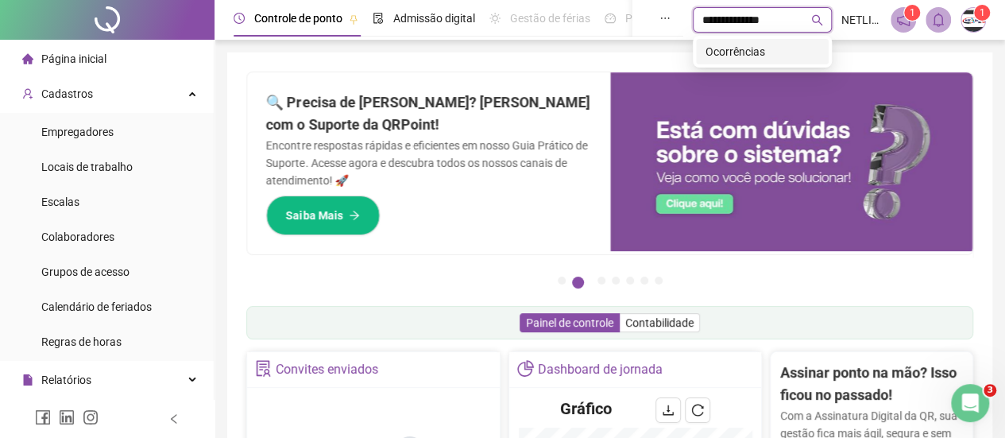
type input "**********"
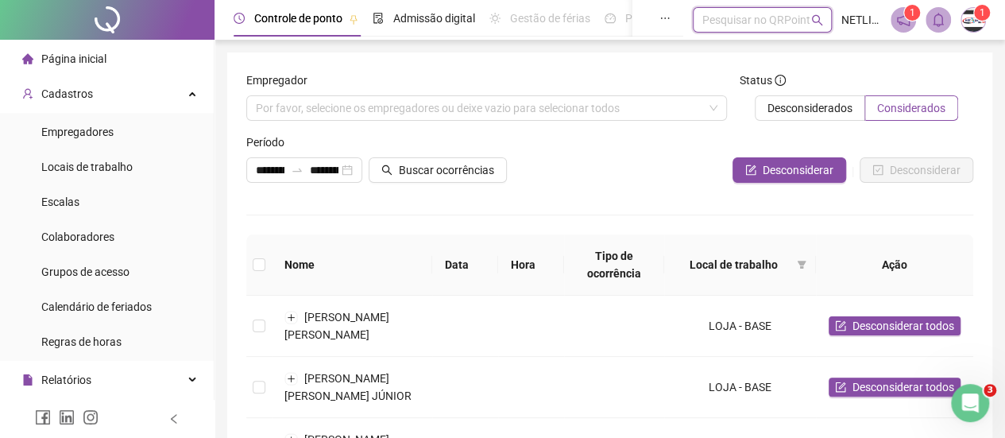
click at [974, 25] on img at bounding box center [973, 20] width 24 height 24
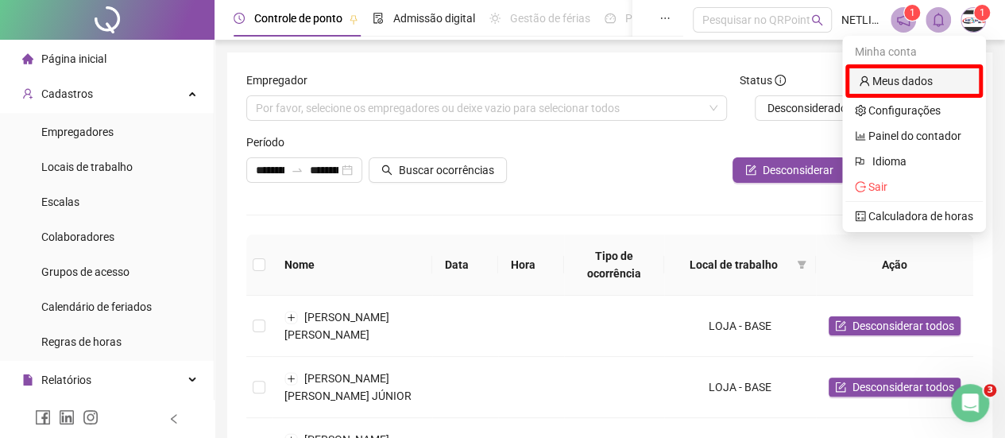
click at [932, 80] on link "Meus dados" at bounding box center [895, 81] width 74 height 13
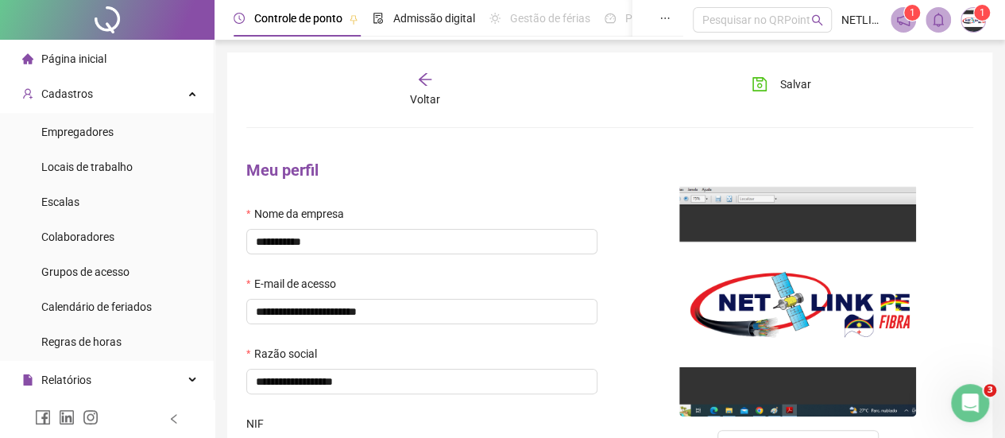
click at [970, 26] on img at bounding box center [973, 20] width 24 height 24
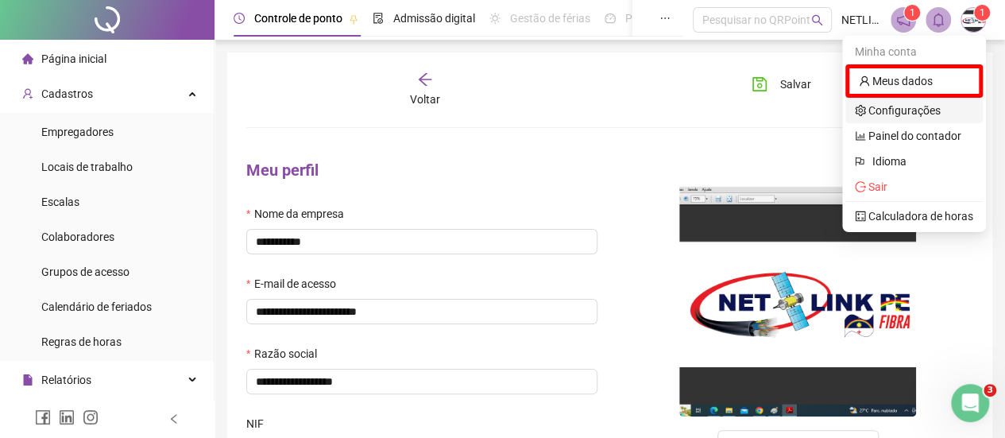
click at [899, 112] on link "Configurações" at bounding box center [897, 110] width 86 height 13
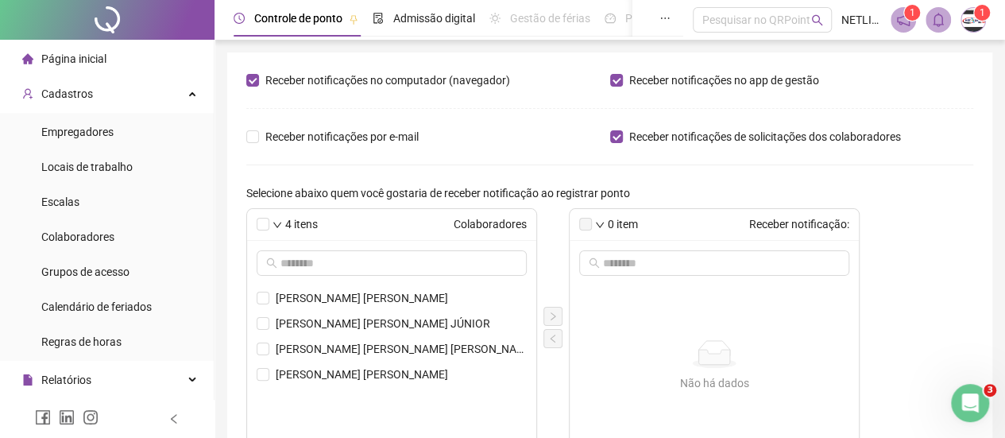
click at [982, 27] on img at bounding box center [973, 20] width 24 height 24
click at [893, 16] on span at bounding box center [902, 19] width 25 height 25
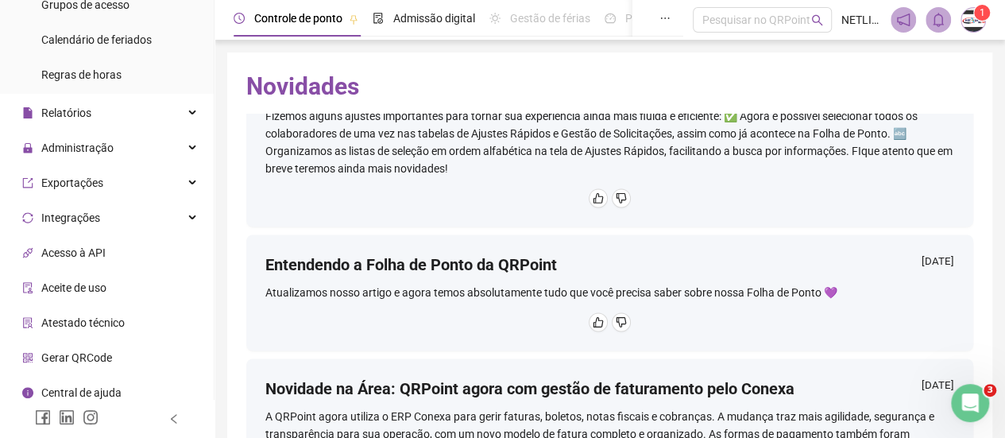
scroll to position [275, 0]
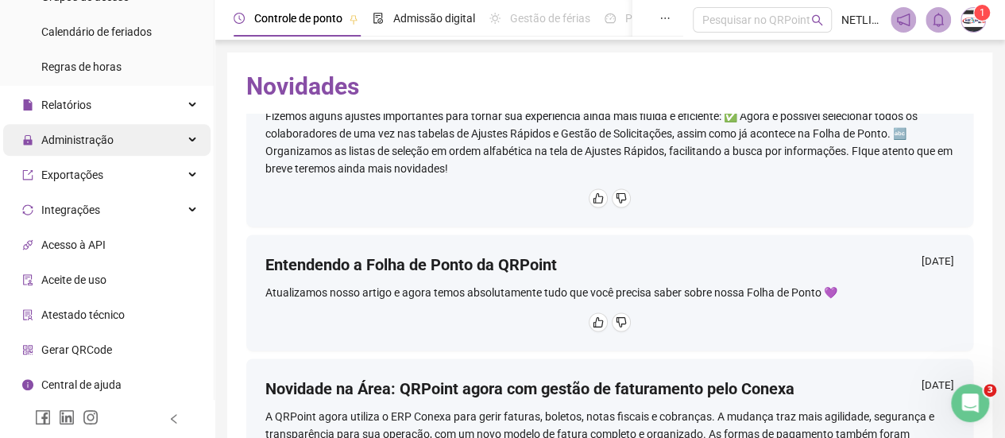
click at [71, 141] on span "Administração" at bounding box center [77, 139] width 72 height 13
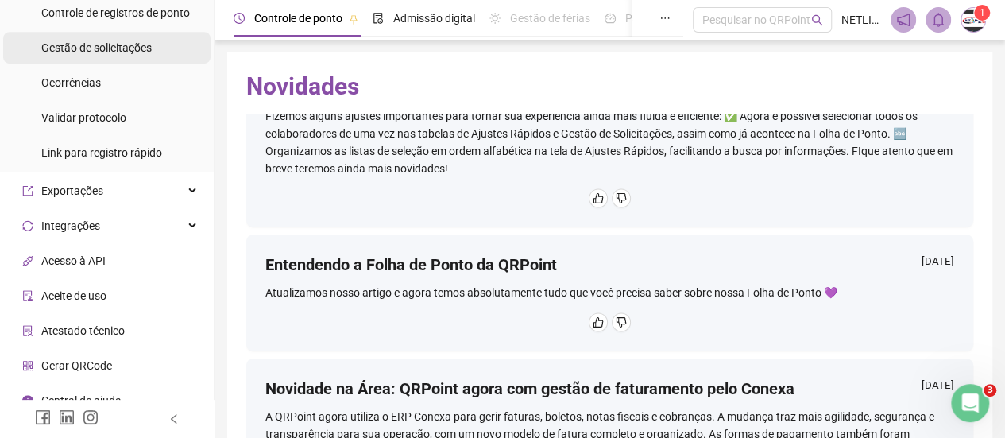
scroll to position [561, 0]
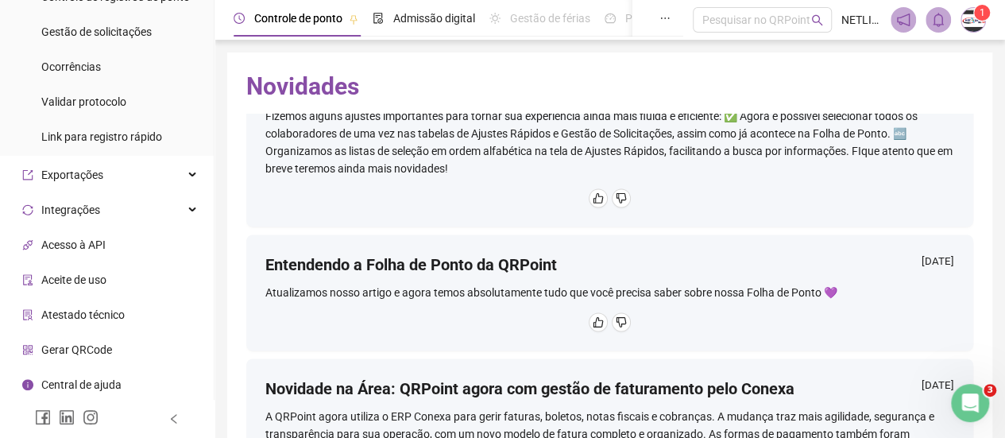
click at [106, 383] on span "Central de ajuda" at bounding box center [81, 384] width 80 height 13
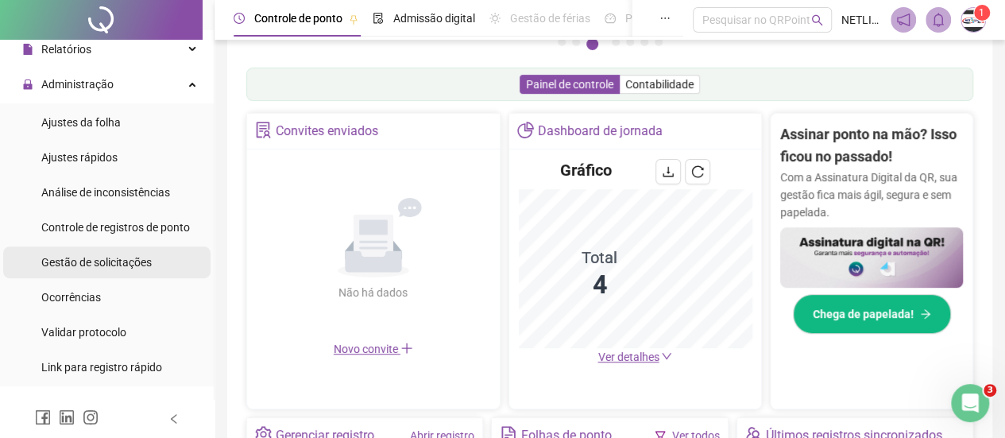
scroll to position [251, 0]
